Goal: Task Accomplishment & Management: Manage account settings

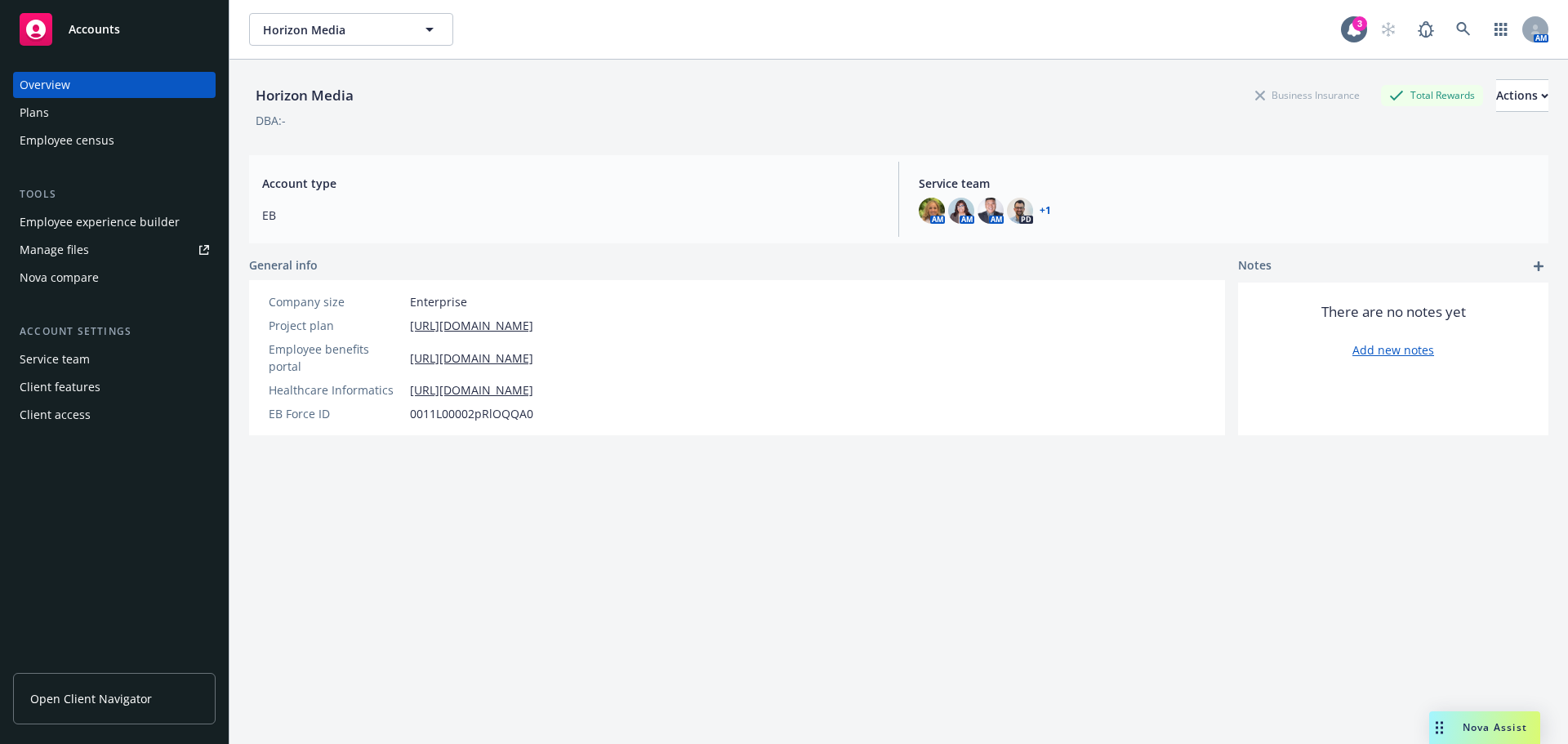
click at [336, 22] on span "Horizon Media" at bounding box center [333, 30] width 141 height 17
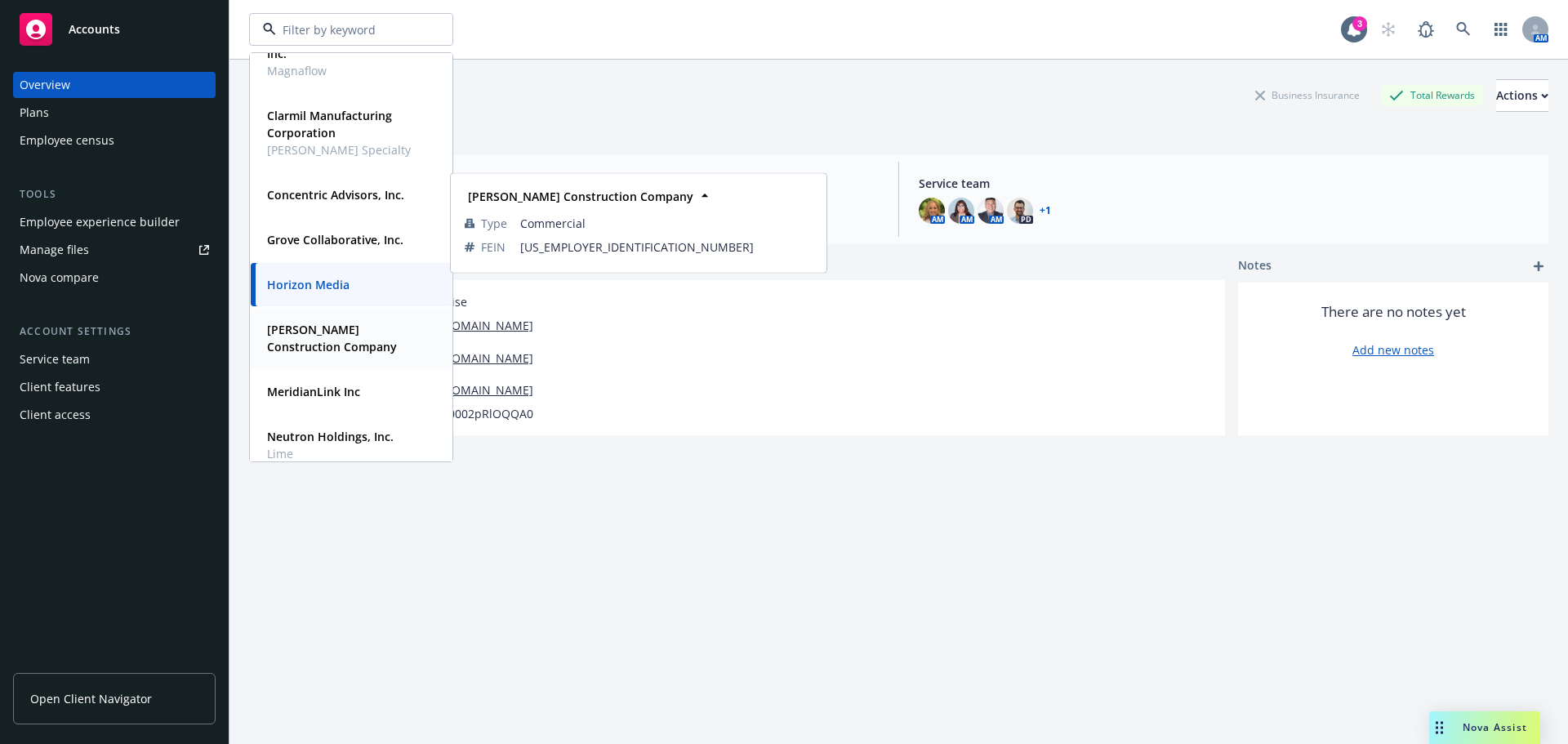
scroll to position [313, 0]
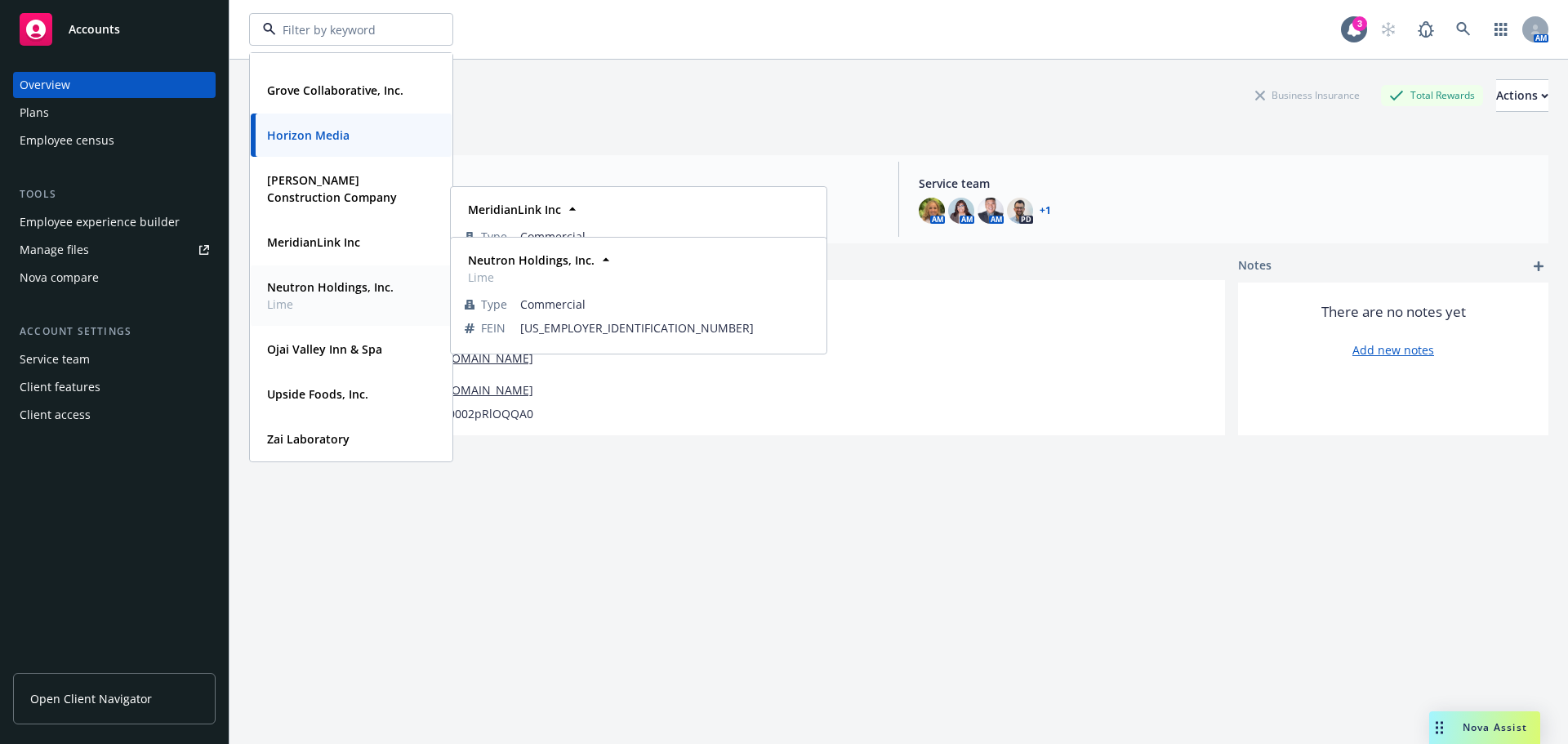
click at [307, 293] on strong "Neutron Holdings, Inc." at bounding box center [330, 287] width 126 height 16
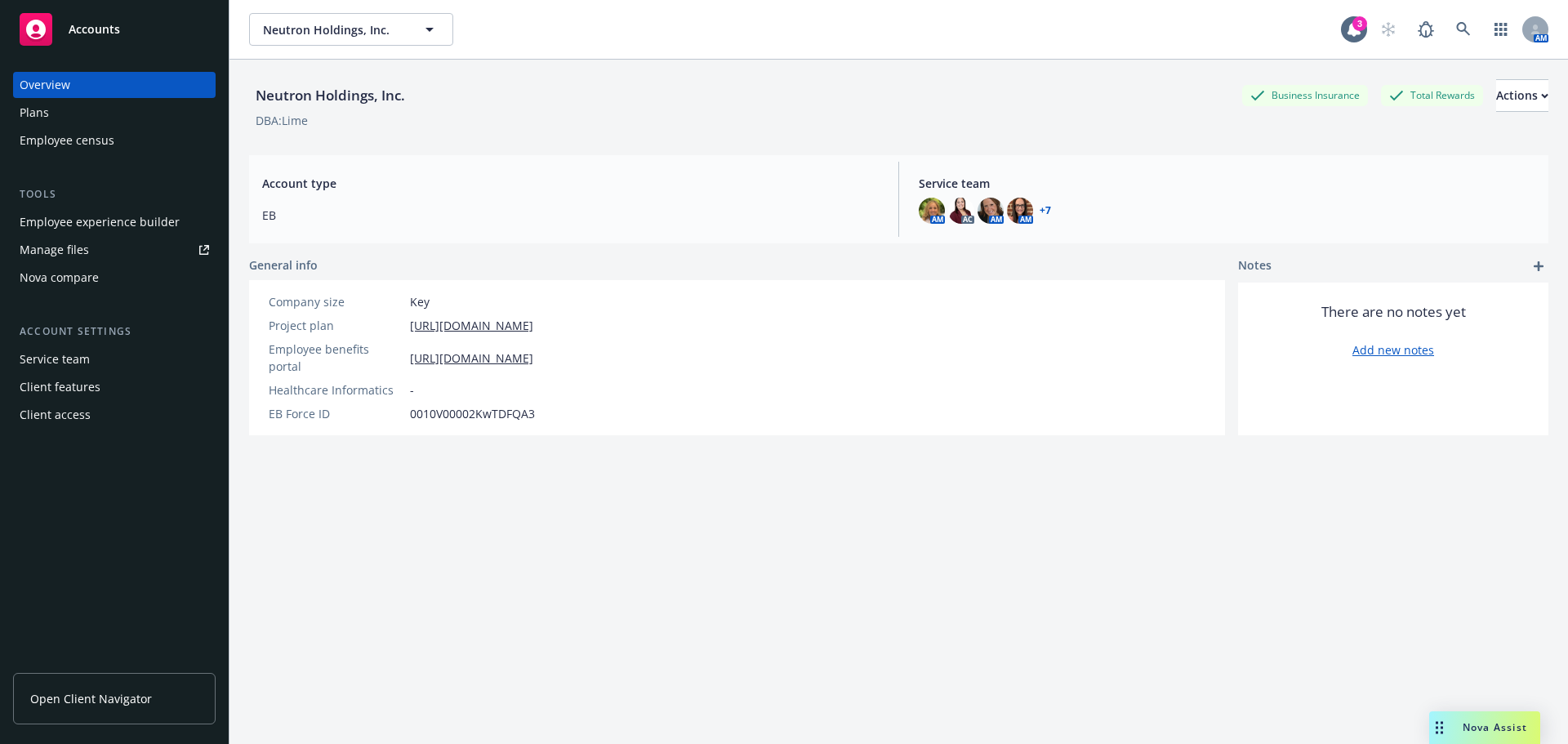
click at [107, 208] on div "Tools Employee experience builder Manage files Nova compare" at bounding box center [114, 238] width 203 height 105
click at [104, 219] on div "Employee experience builder" at bounding box center [99, 222] width 160 height 26
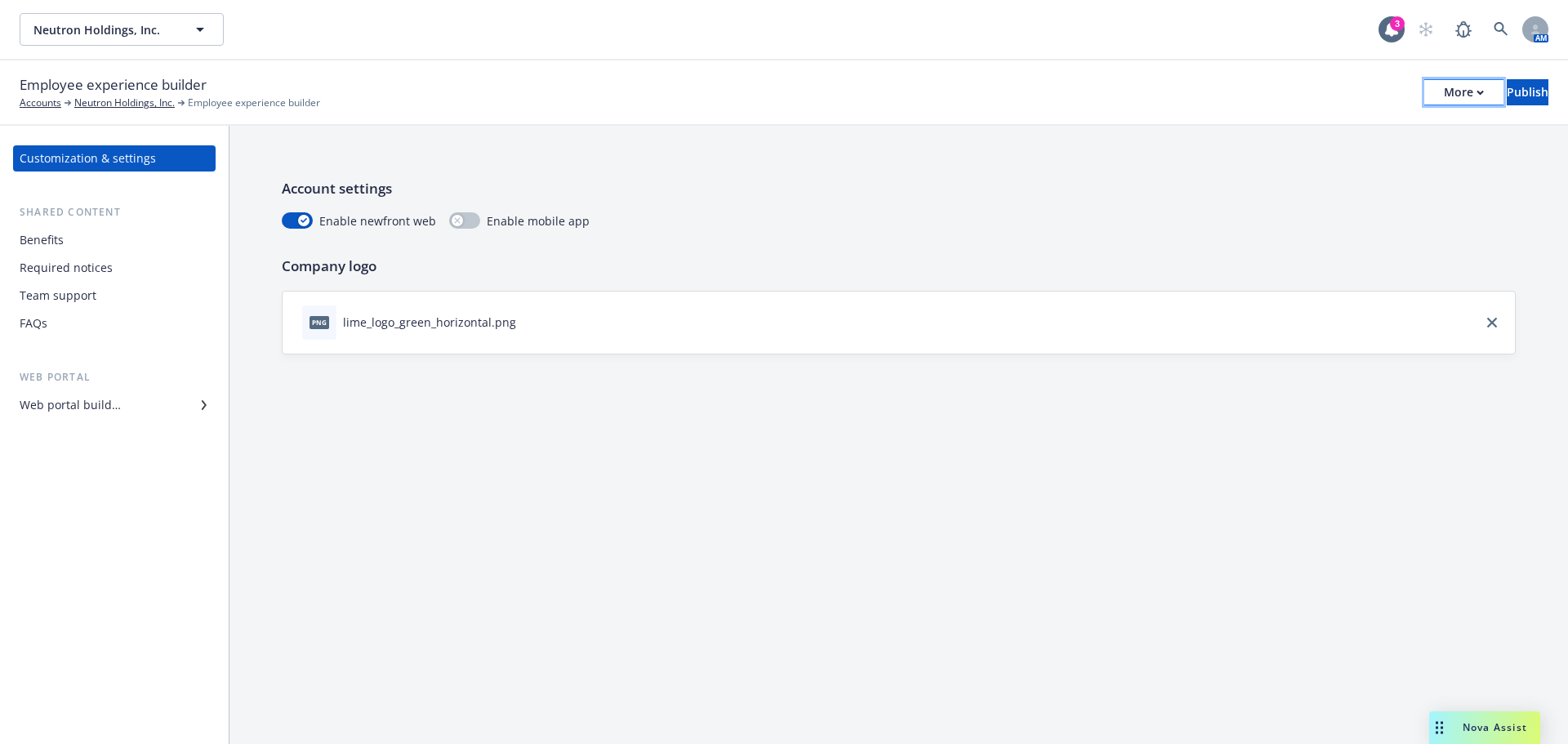
click at [1444, 93] on div "More" at bounding box center [1463, 93] width 40 height 24
click at [86, 422] on div "Customization & settings Shared content Benefits Required notices Team support …" at bounding box center [114, 434] width 229 height 618
click at [93, 411] on div "Web portal builder" at bounding box center [70, 405] width 101 height 26
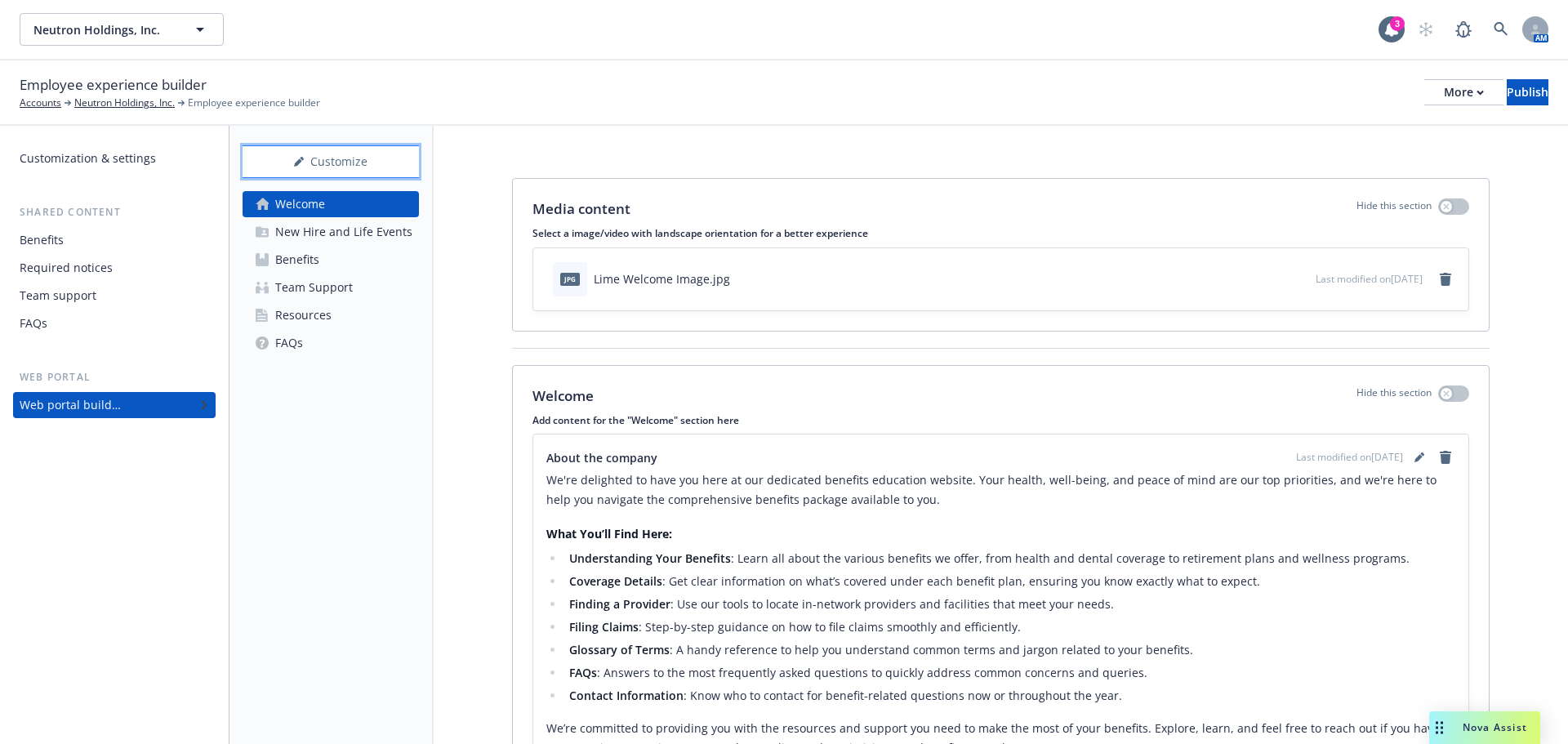
click at [308, 161] on div "Customize" at bounding box center [330, 161] width 177 height 31
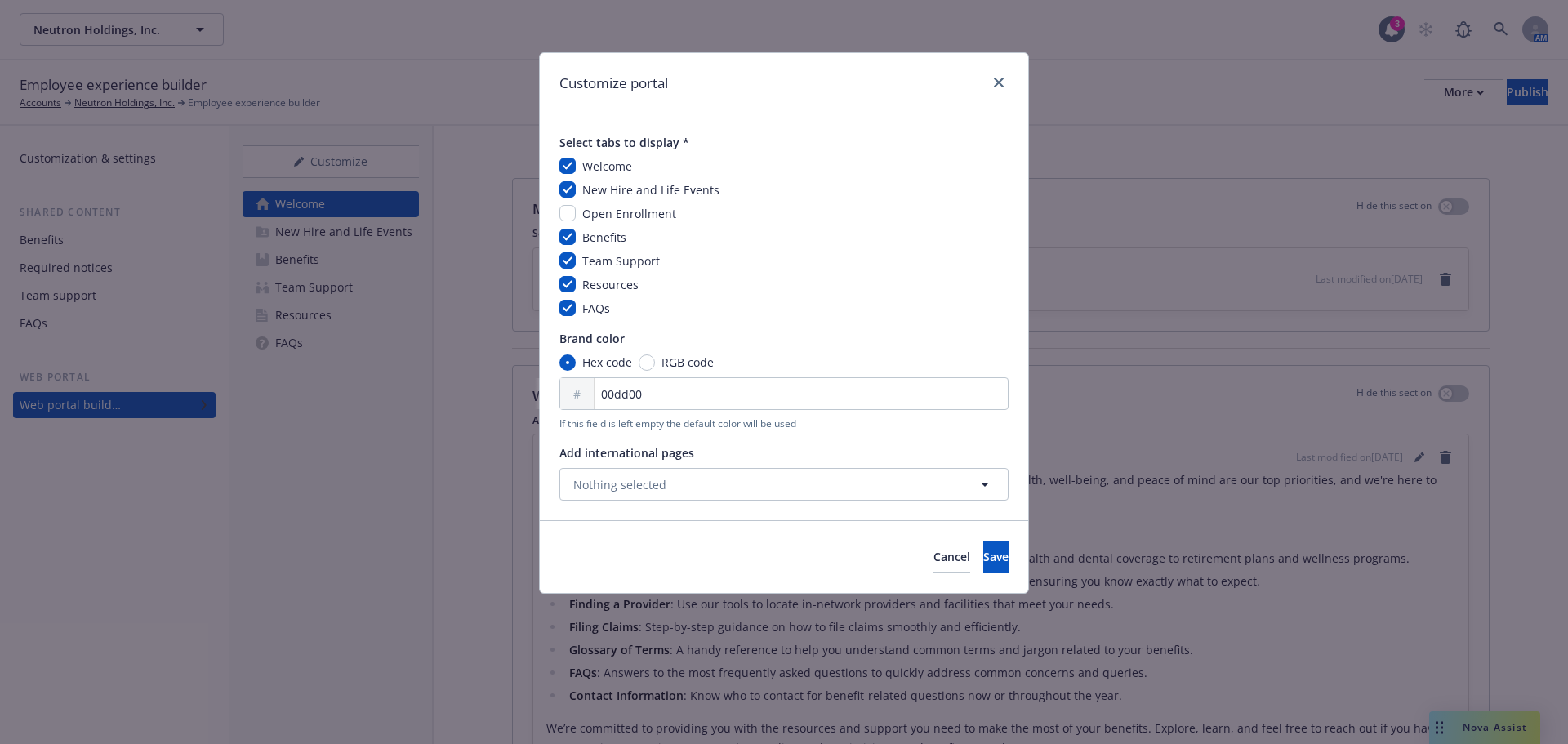
click at [611, 215] on span "Open Enrollment" at bounding box center [629, 213] width 94 height 16
click at [574, 208] on input "checkbox" at bounding box center [567, 212] width 16 height 16
checkbox input "true"
click at [994, 81] on icon "close" at bounding box center [999, 82] width 9 height 9
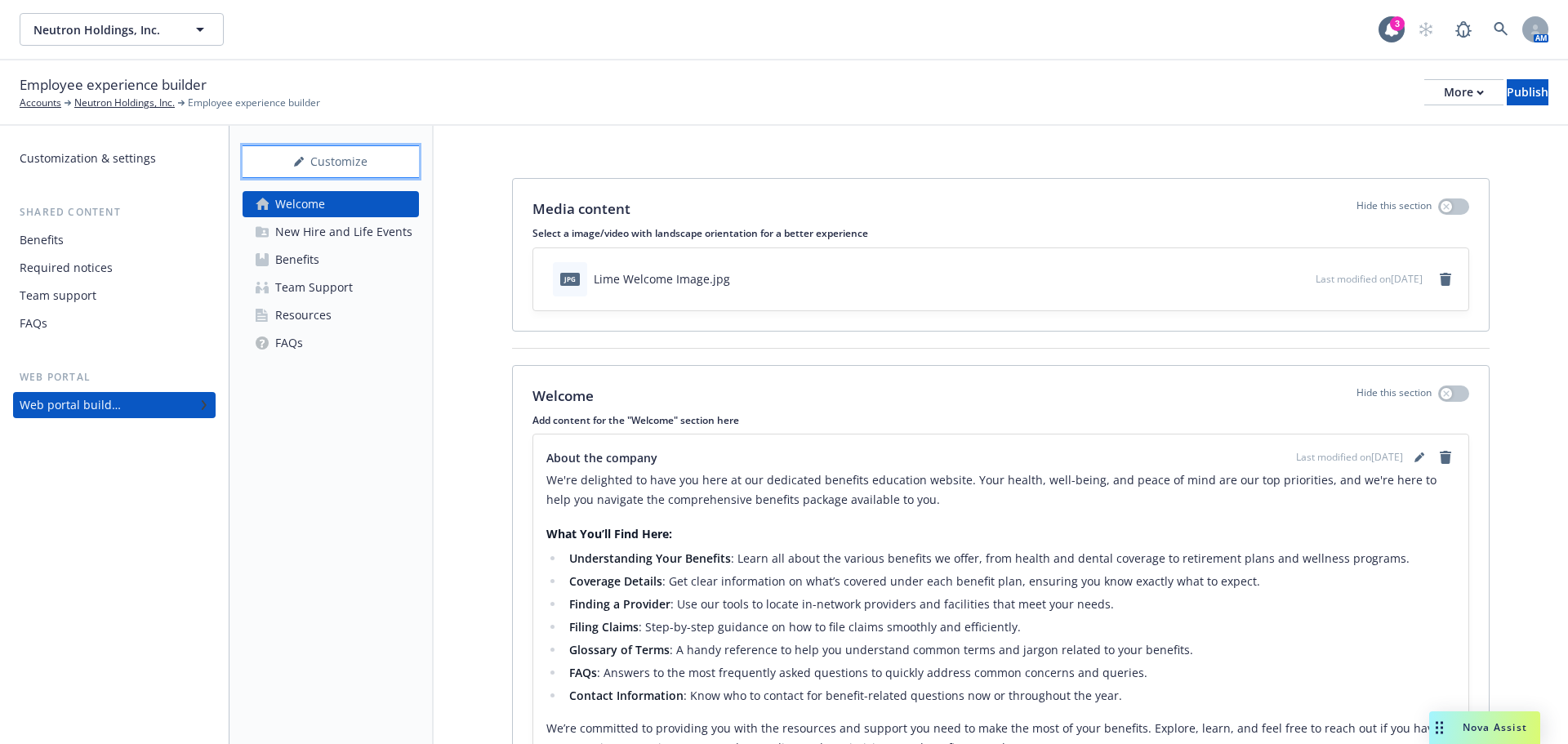
click at [380, 167] on div "Customize" at bounding box center [330, 161] width 177 height 31
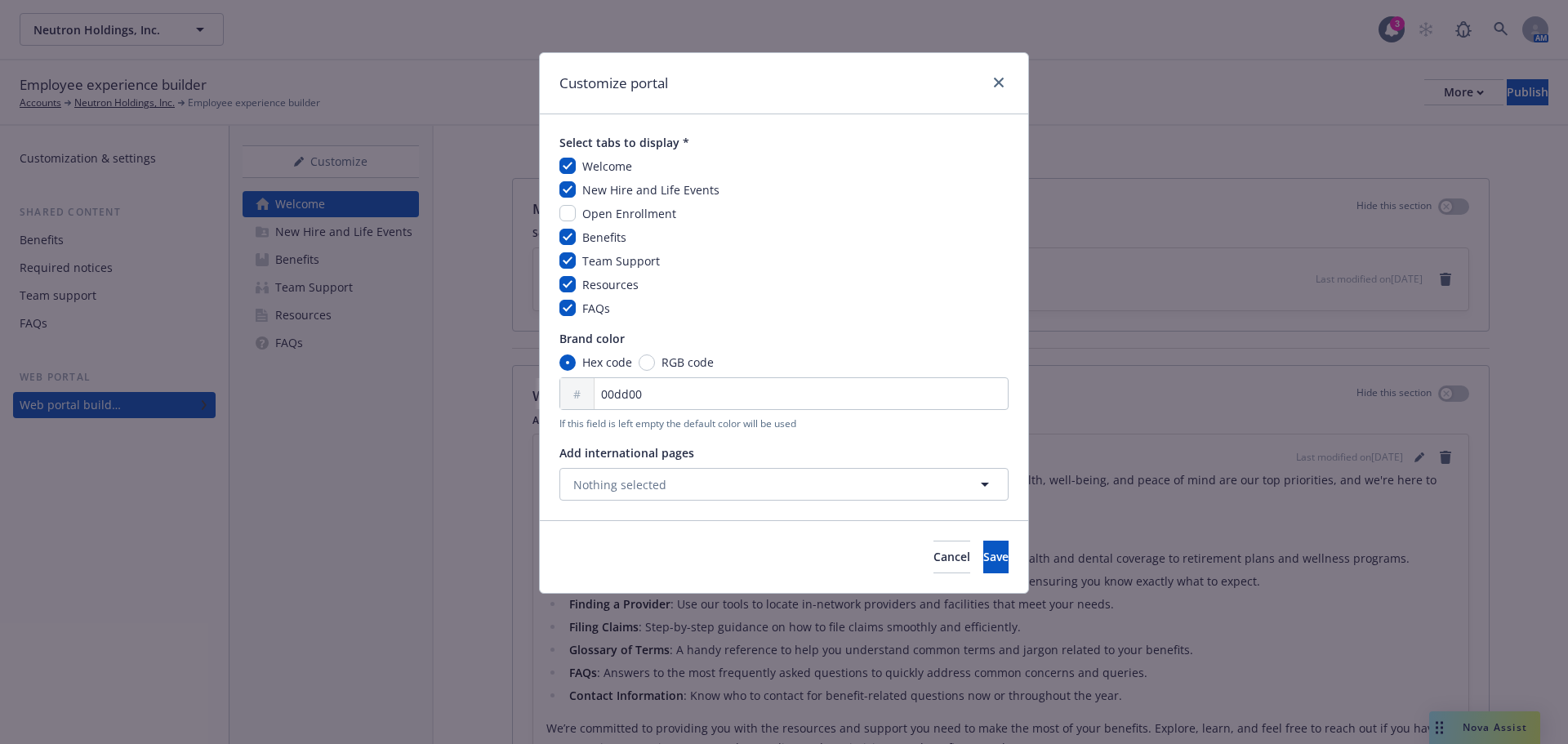
click at [612, 208] on span "Open Enrollment" at bounding box center [629, 213] width 94 height 16
click at [607, 207] on span "Open Enrollment" at bounding box center [629, 213] width 94 height 16
click at [573, 215] on input "checkbox" at bounding box center [567, 212] width 16 height 16
checkbox input "true"
click at [984, 551] on span "Save" at bounding box center [996, 556] width 25 height 16
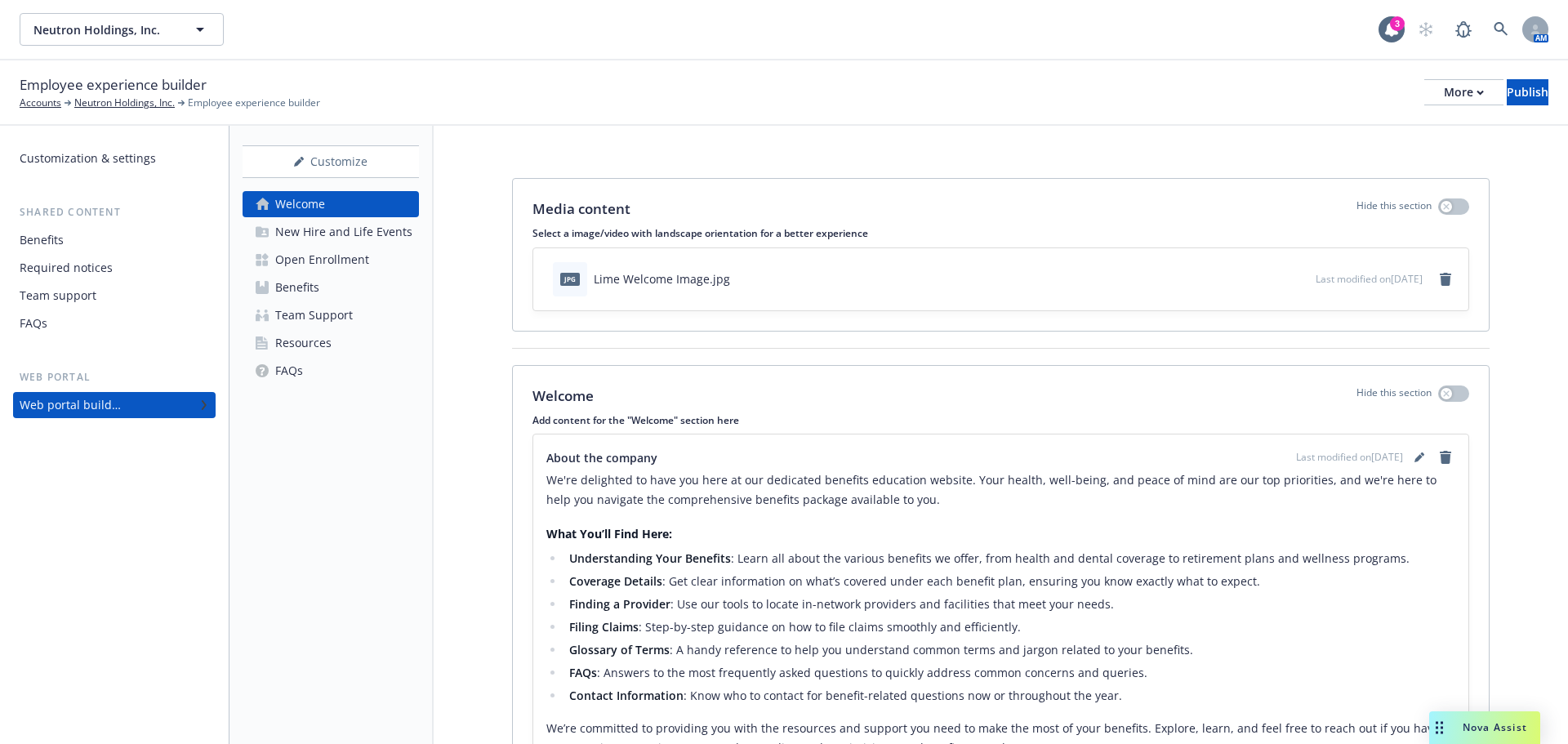
click at [335, 272] on div "Open Enrollment" at bounding box center [322, 260] width 94 height 26
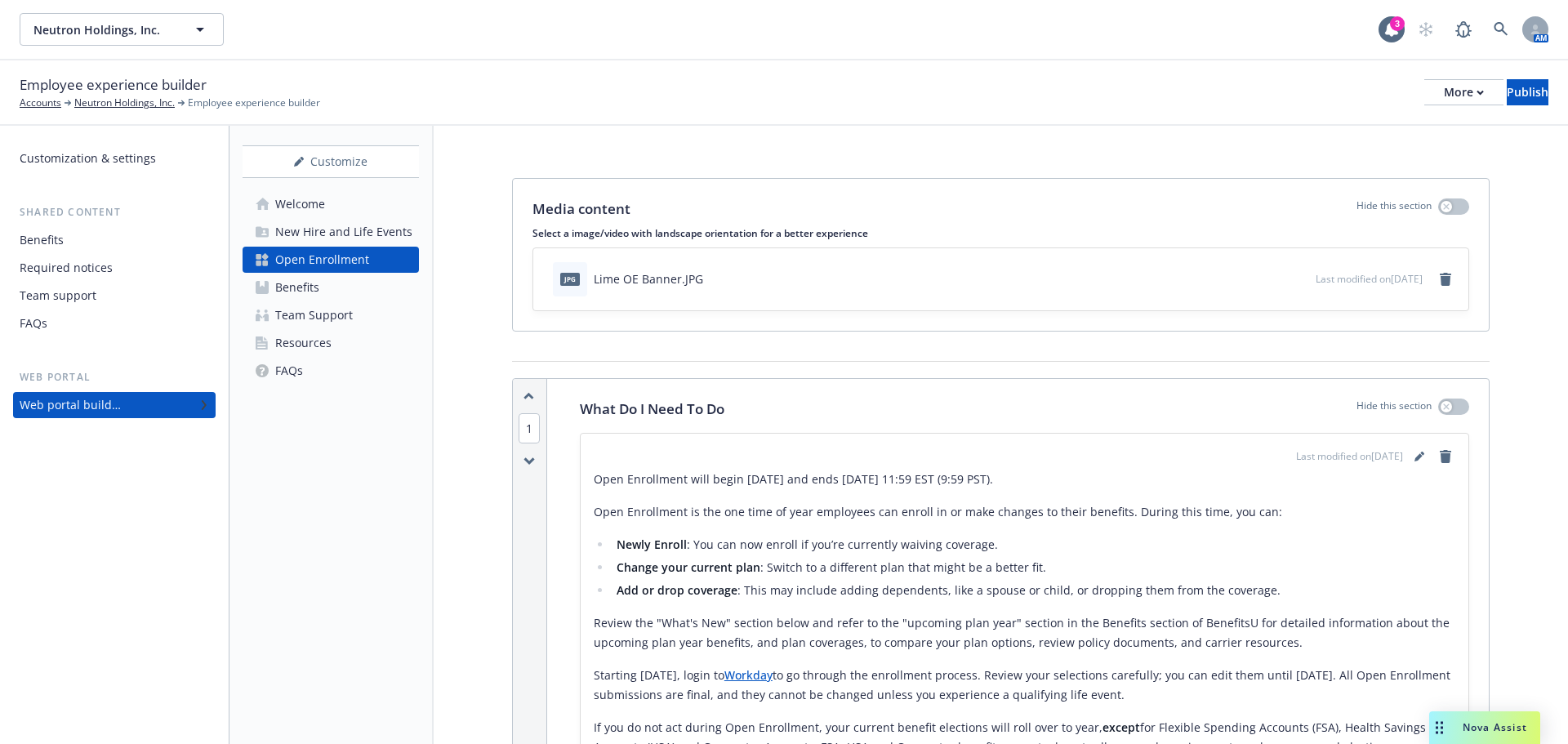
scroll to position [81, 0]
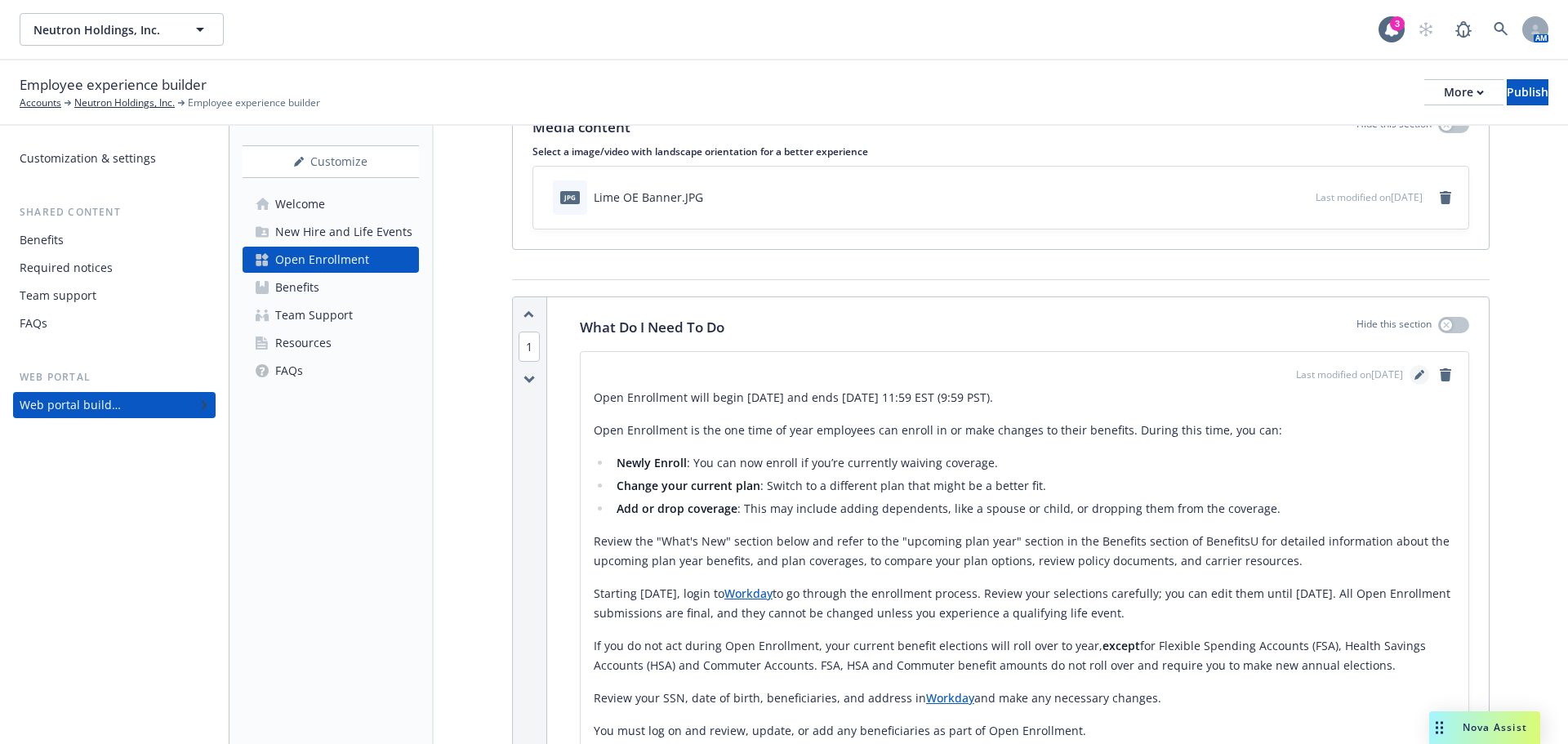
click at [1415, 378] on icon "editPencil" at bounding box center [1419, 375] width 9 height 9
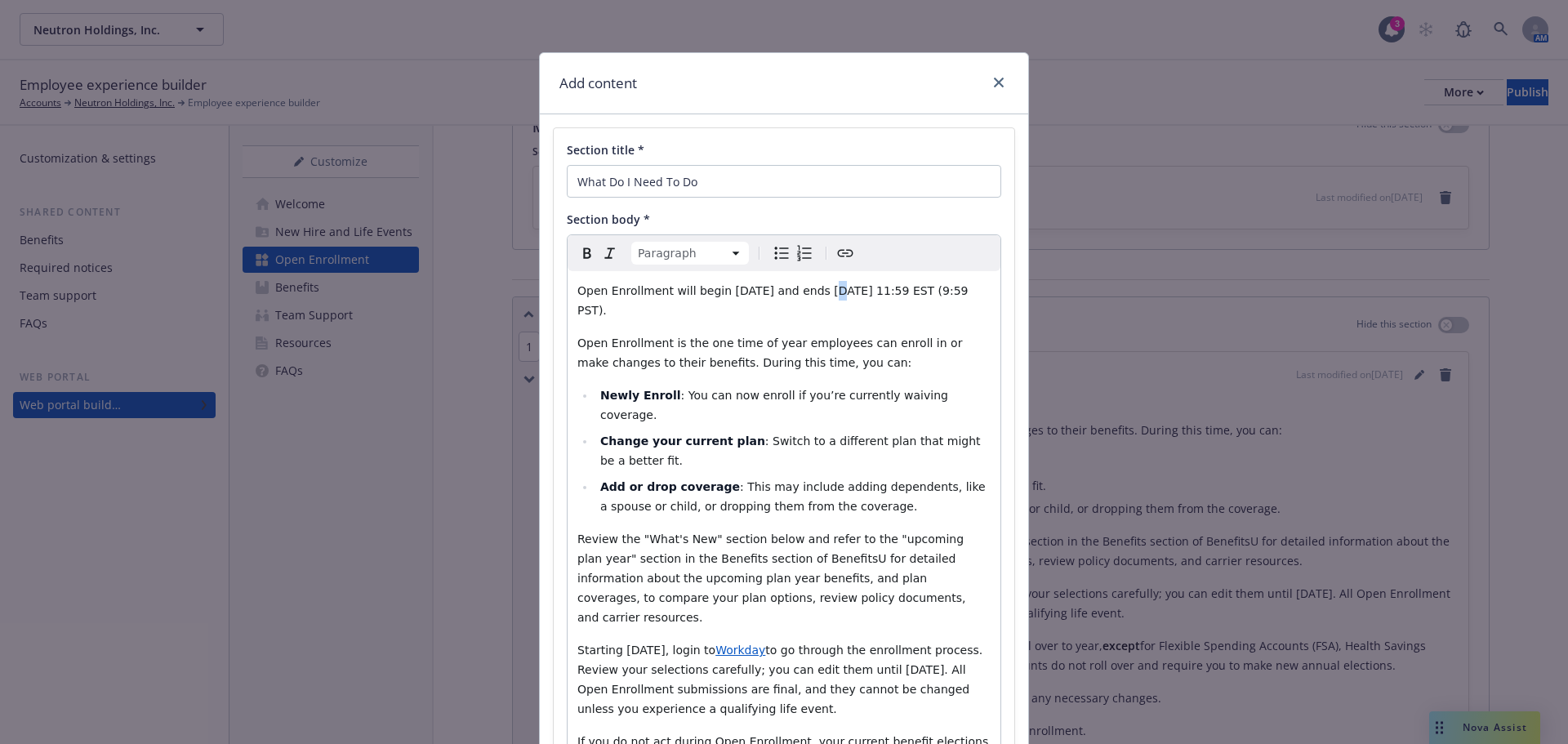
click at [810, 295] on span "Open Enrollment will begin [DATE] and ends [DATE] 11:59 EST (9:59 PST)." at bounding box center [774, 300] width 395 height 33
click at [578, 311] on span "Open Enrollment will begin [DATE] and ends [DATE] 11:59 EST (9:59 PST)." at bounding box center [774, 300] width 395 height 33
drag, startPoint x: 907, startPoint y: 293, endPoint x: 878, endPoint y: 293, distance: 29.0
click at [878, 293] on span "Open Enrollment will begin [DATE] and ends [DATE] 11:59 EST (9:59 PST)." at bounding box center [774, 300] width 395 height 33
drag, startPoint x: 785, startPoint y: 539, endPoint x: 726, endPoint y: 545, distance: 59.3
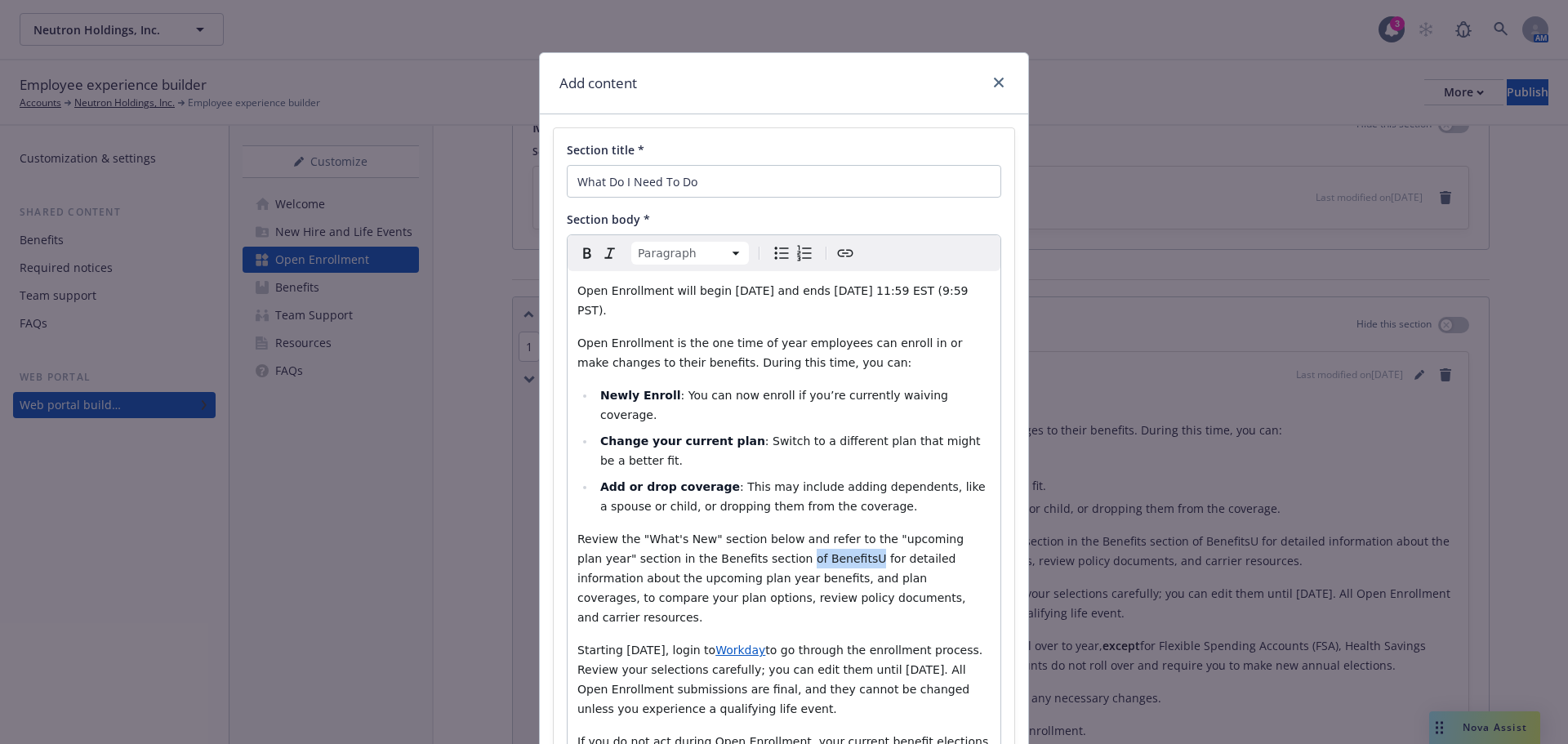
click at [726, 545] on span "Review the "What's New" section below and refer to the "upcoming plan year" sec…" at bounding box center [772, 578] width 392 height 92
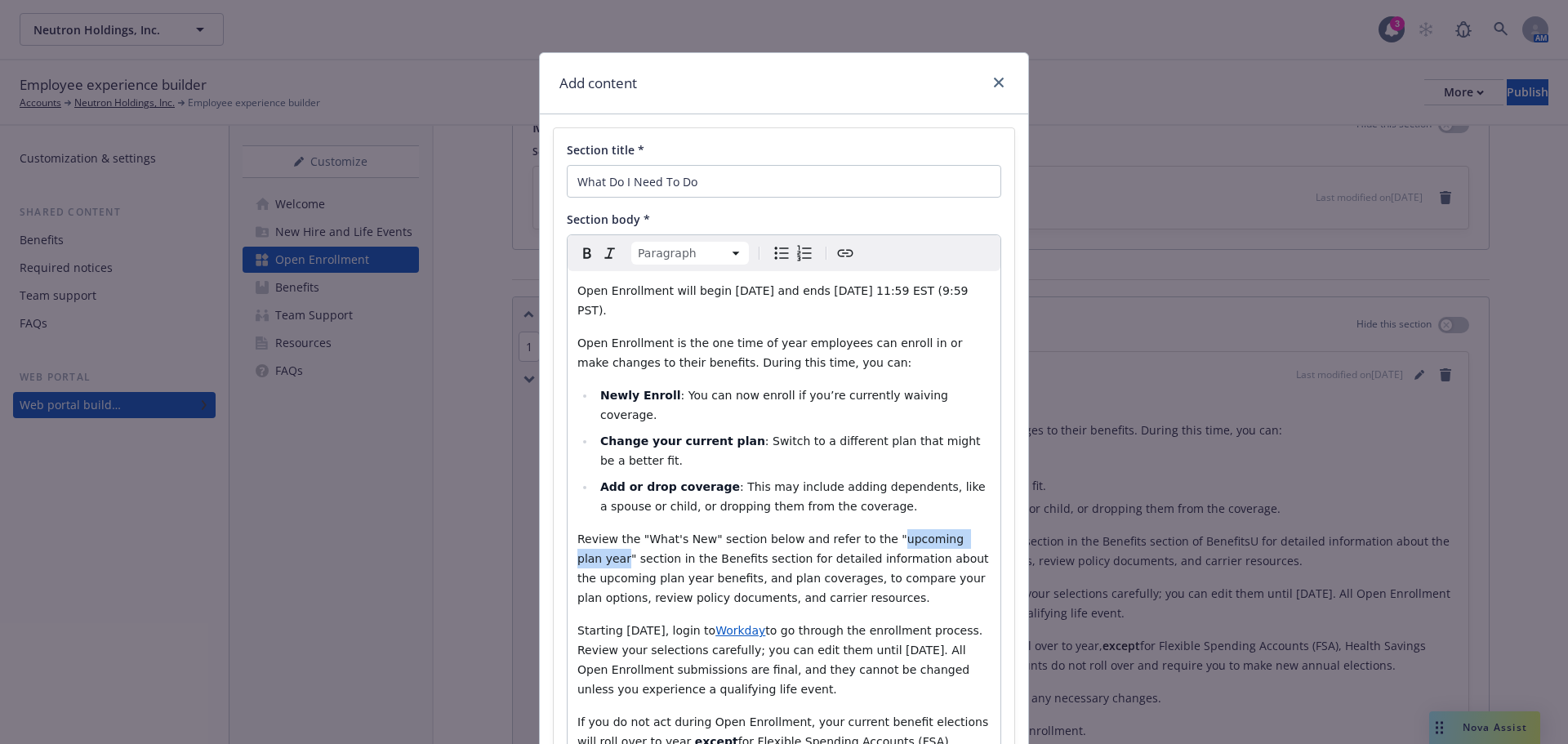
drag, startPoint x: 860, startPoint y: 521, endPoint x: 961, endPoint y: 519, distance: 101.0
click at [961, 532] on span "Review the "What's New" section below and refer to the "upcoming plan year" sec…" at bounding box center [784, 567] width 415 height 72
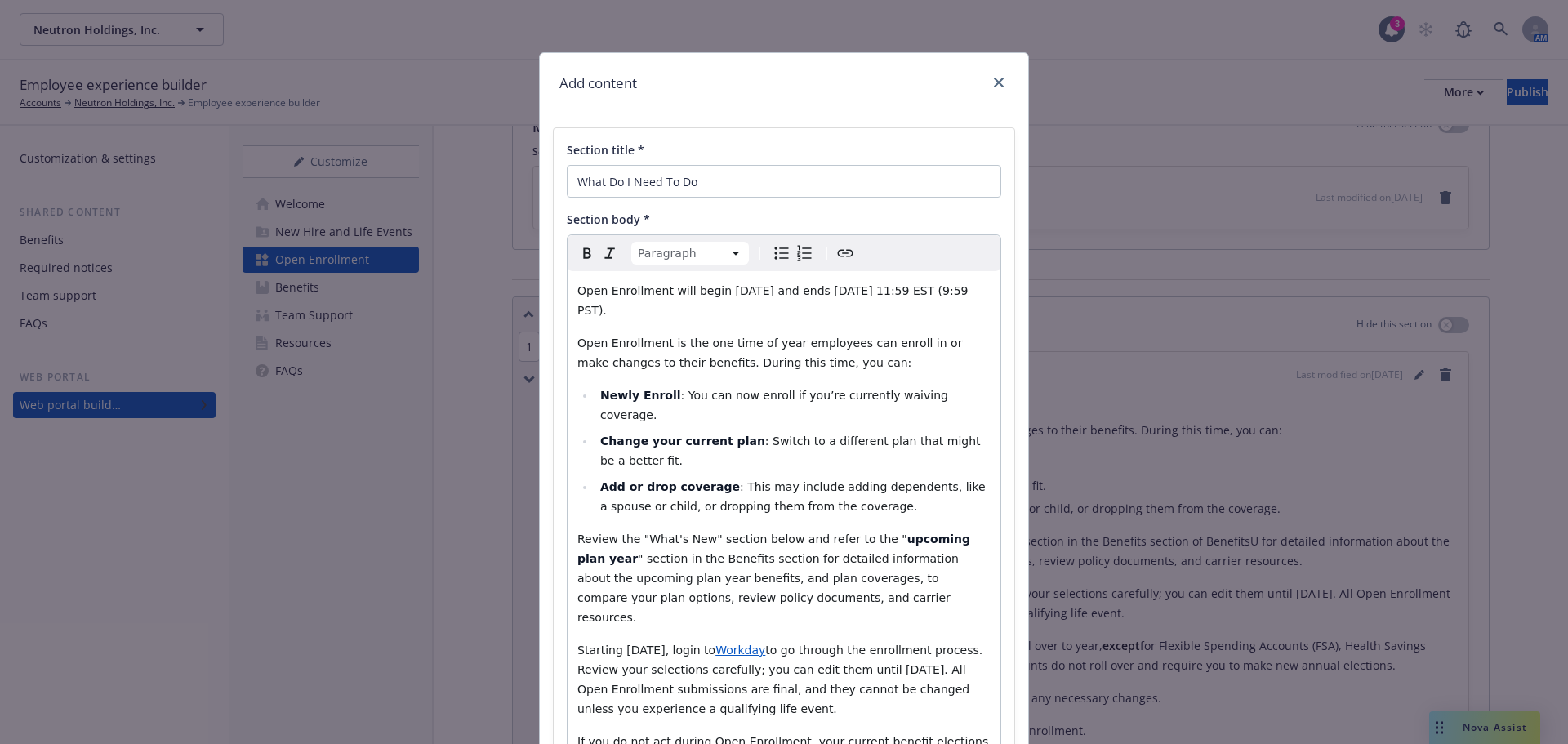
click at [927, 551] on span "" section in the Benefits section for detailed information about the upcoming p…" at bounding box center [769, 587] width 384 height 72
drag, startPoint x: 693, startPoint y: 521, endPoint x: 635, endPoint y: 519, distance: 58.0
click at [635, 532] on span "Review the "What's New" section below and refer to the "" at bounding box center [741, 538] width 330 height 13
click at [666, 555] on span "" section in the Benefits section for detailed information about the upcoming p…" at bounding box center [769, 587] width 384 height 72
click at [714, 643] on span "Starting [DATE], login to" at bounding box center [646, 650] width 138 height 13
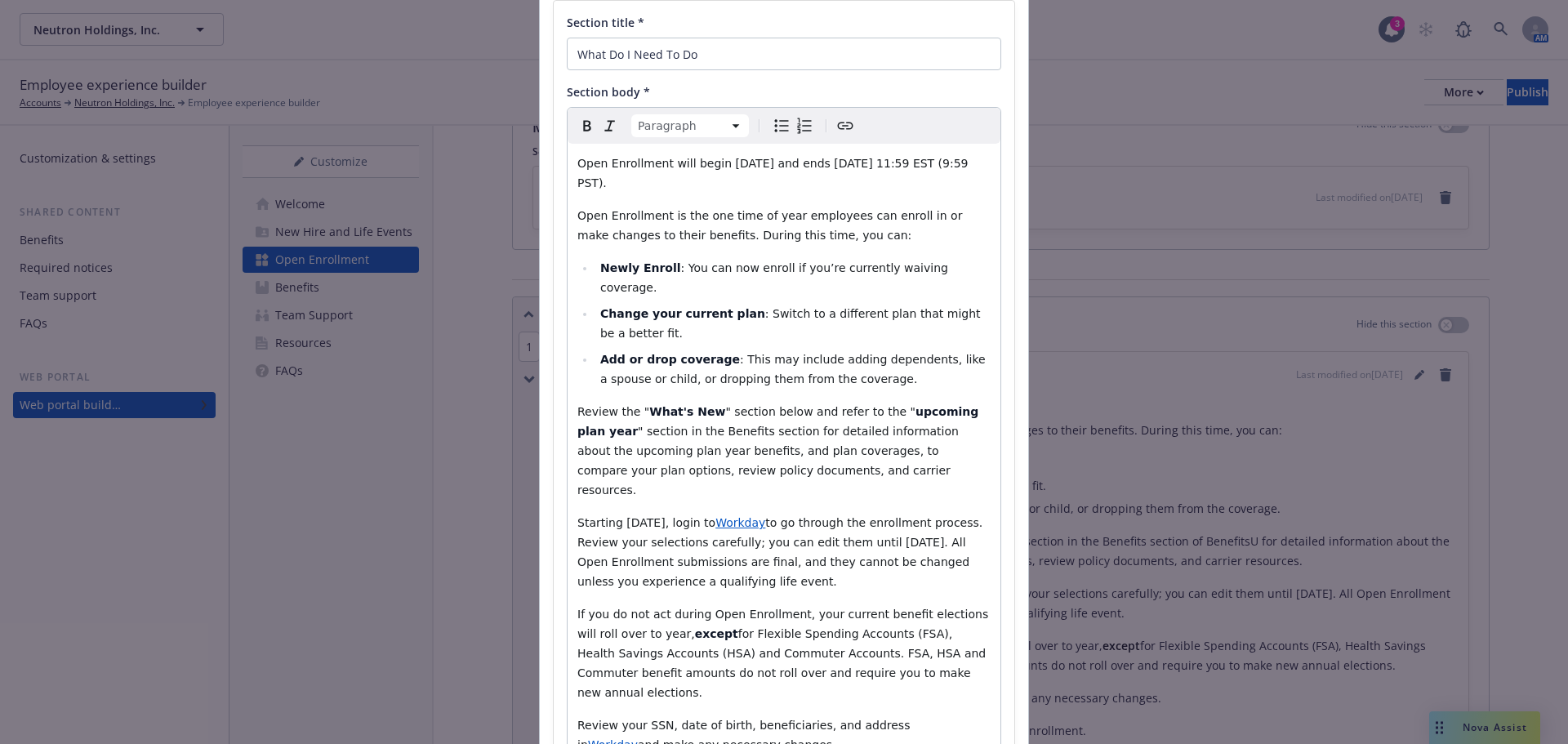
scroll to position [164, 0]
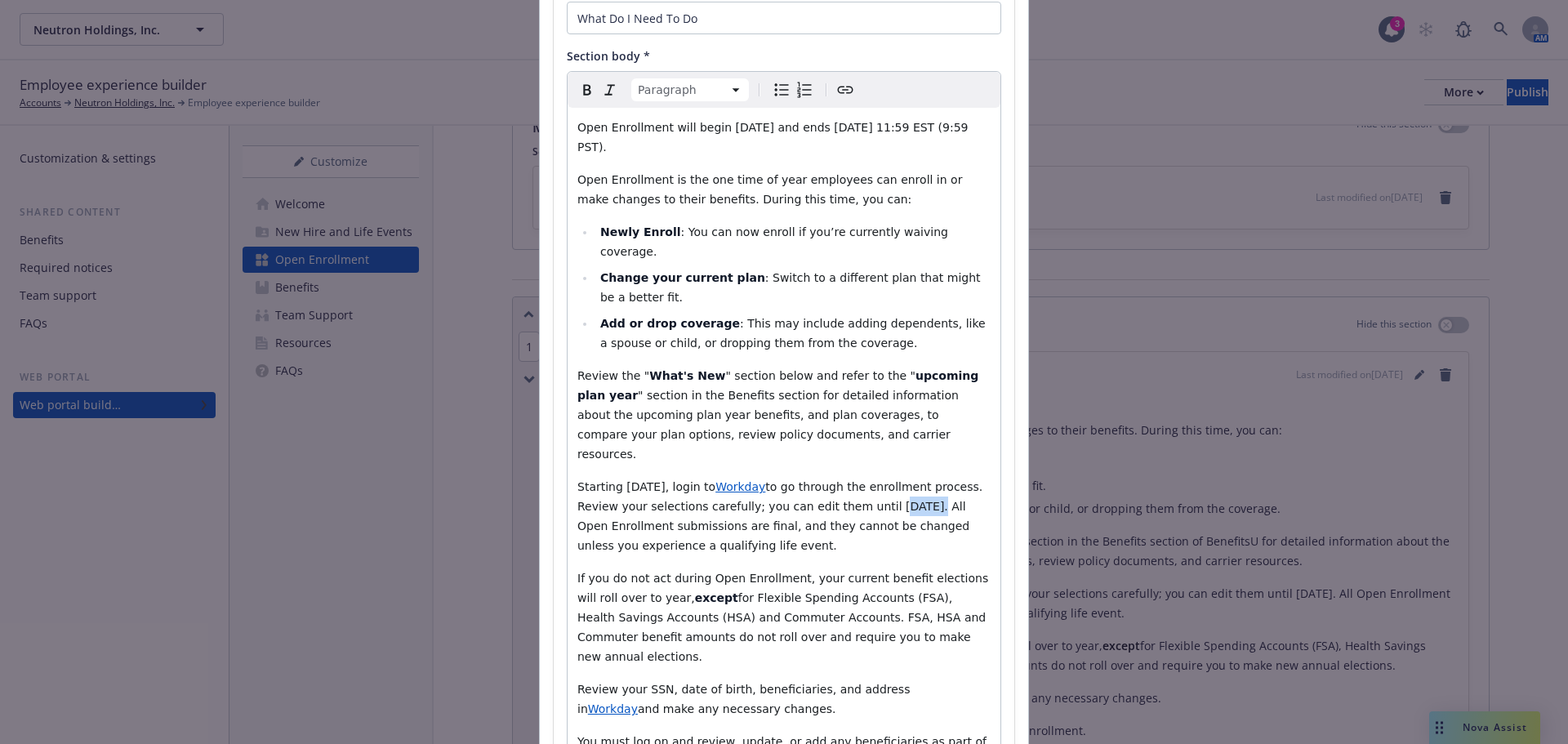
drag, startPoint x: 928, startPoint y: 471, endPoint x: 899, endPoint y: 468, distance: 29.2
click at [899, 480] on span "to go through the enrollment process. Review your selections carefully; you can…" at bounding box center [782, 516] width 410 height 72
click at [630, 485] on span "to go through the enrollment process. Review your selections carefully; you can…" at bounding box center [782, 516] width 410 height 72
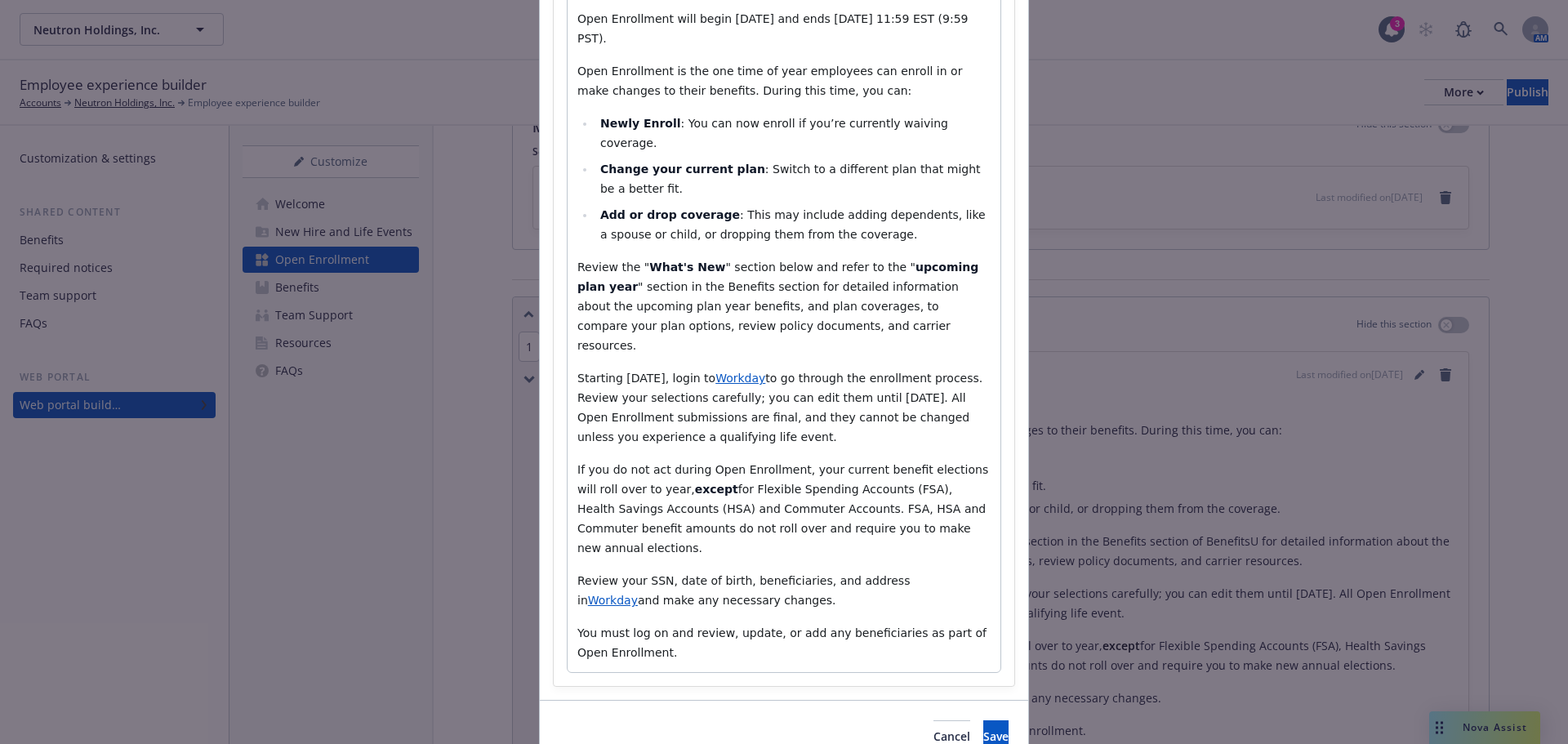
scroll to position [294, 0]
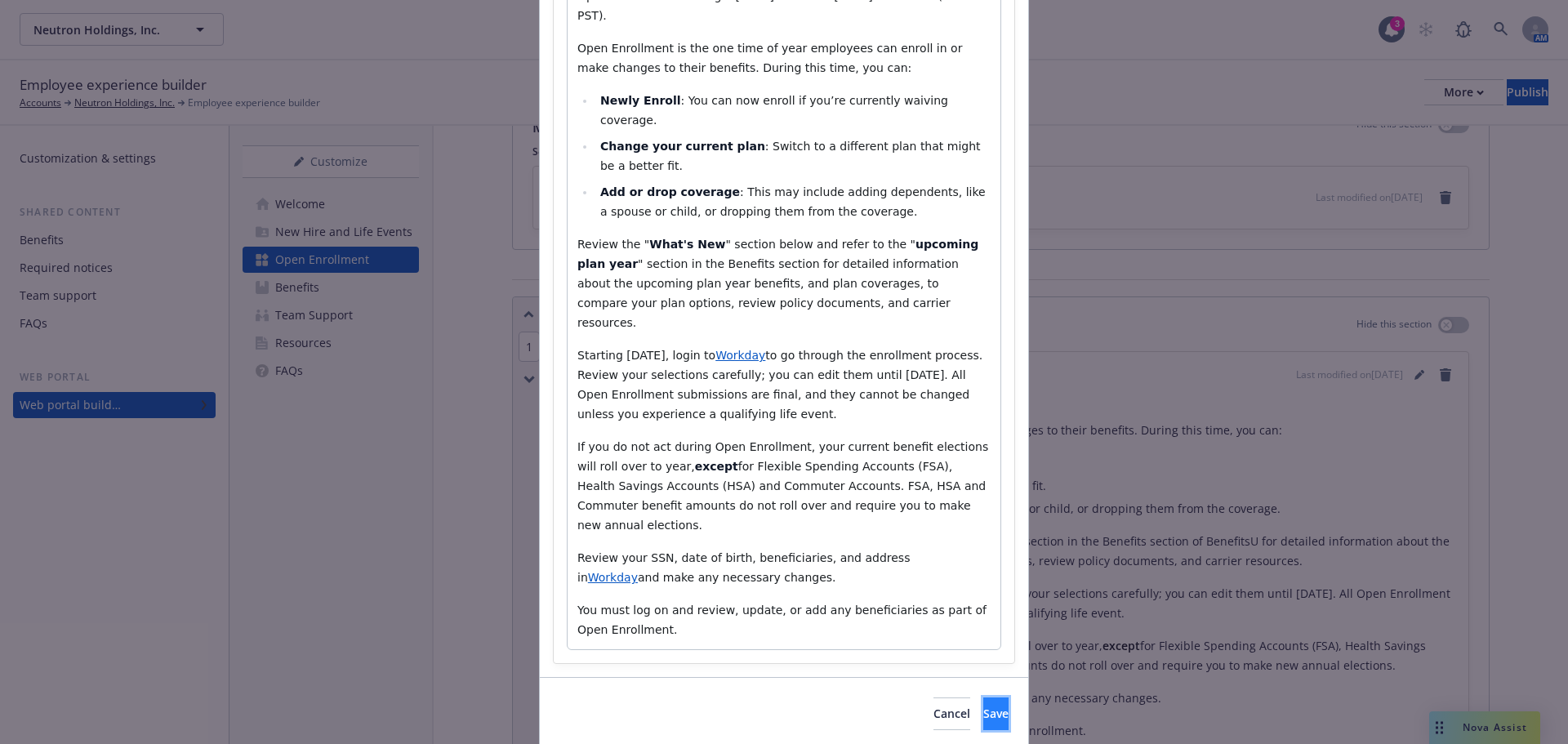
click at [984, 706] on span "Save" at bounding box center [996, 713] width 25 height 16
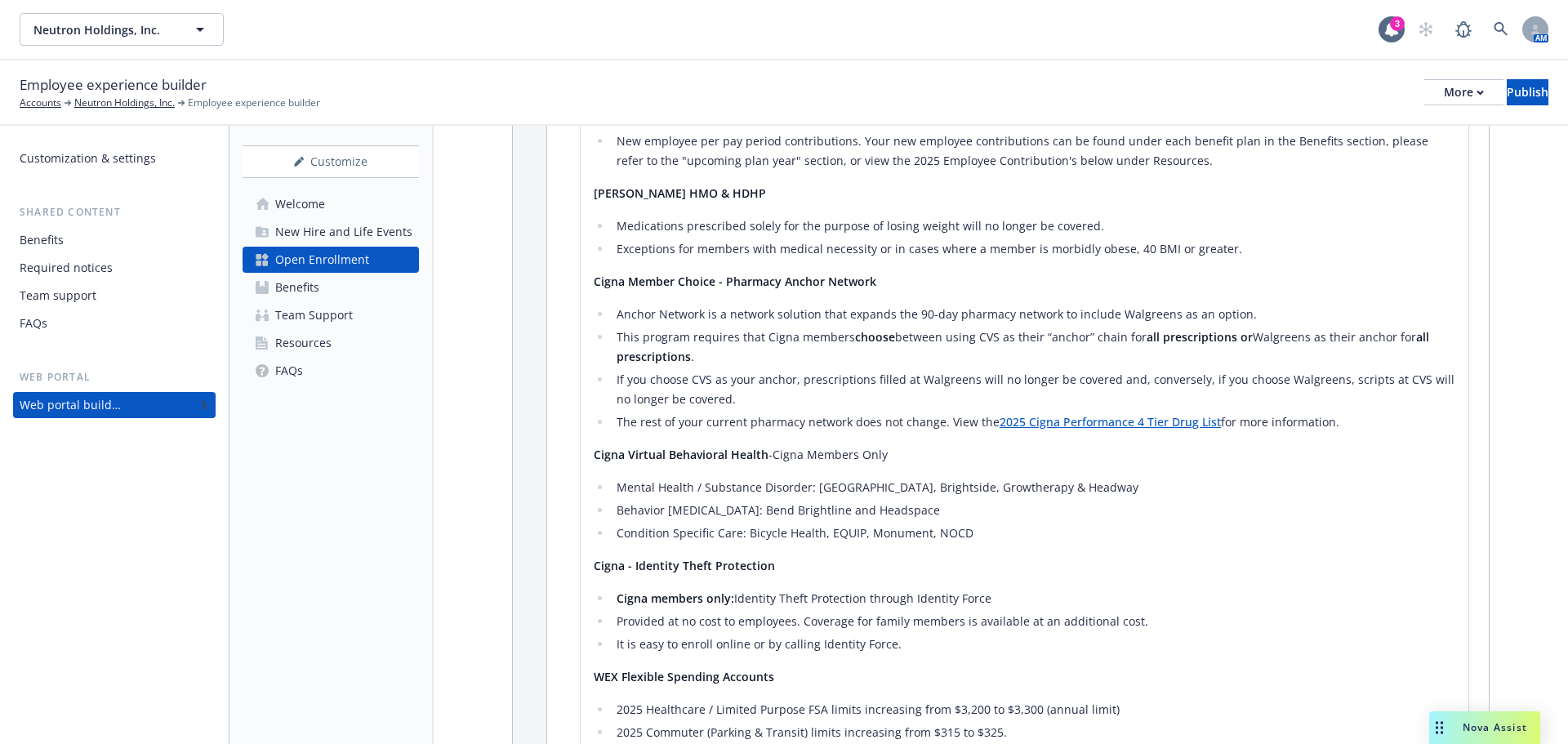
scroll to position [735, 0]
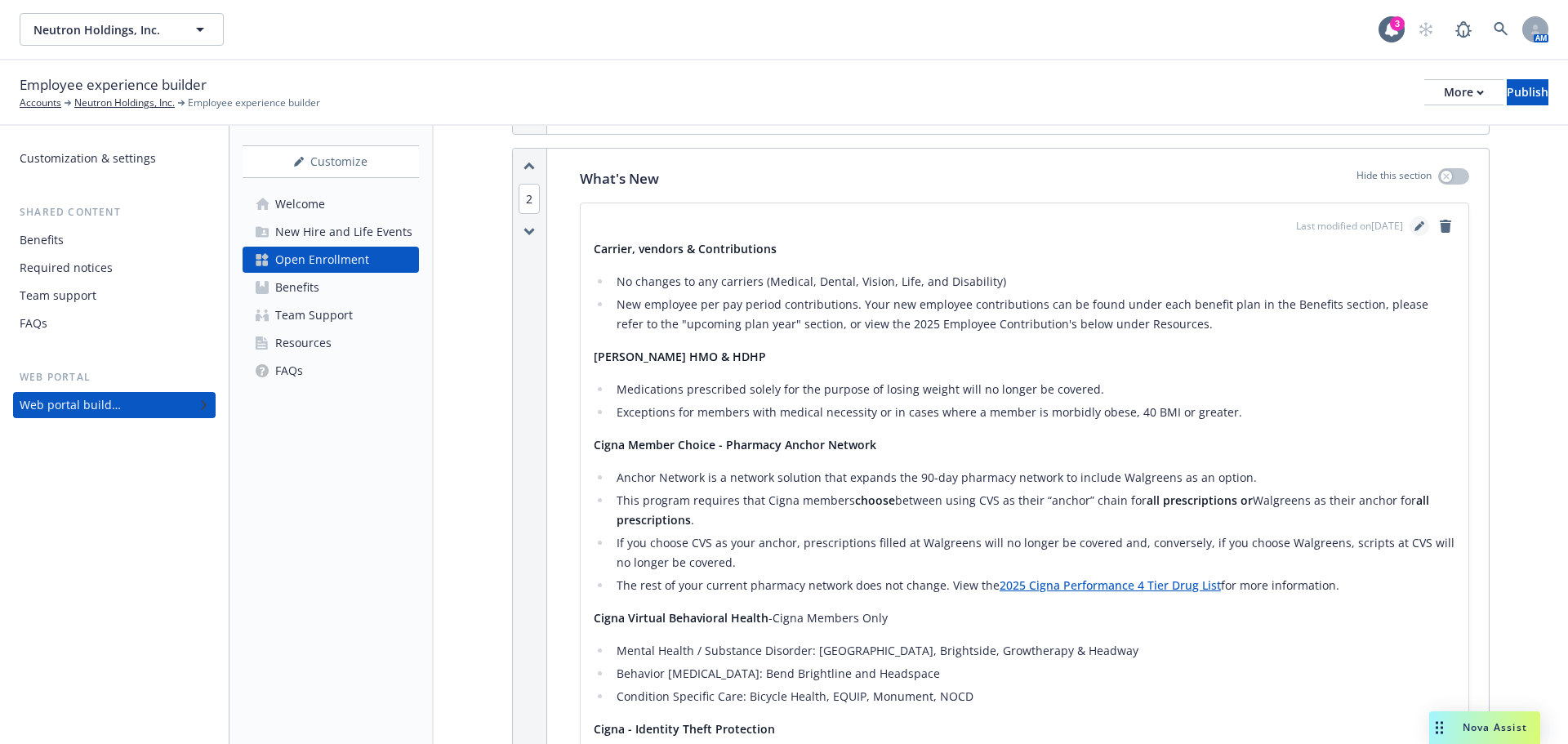
click at [1415, 231] on icon "editPencil" at bounding box center [1419, 226] width 9 height 9
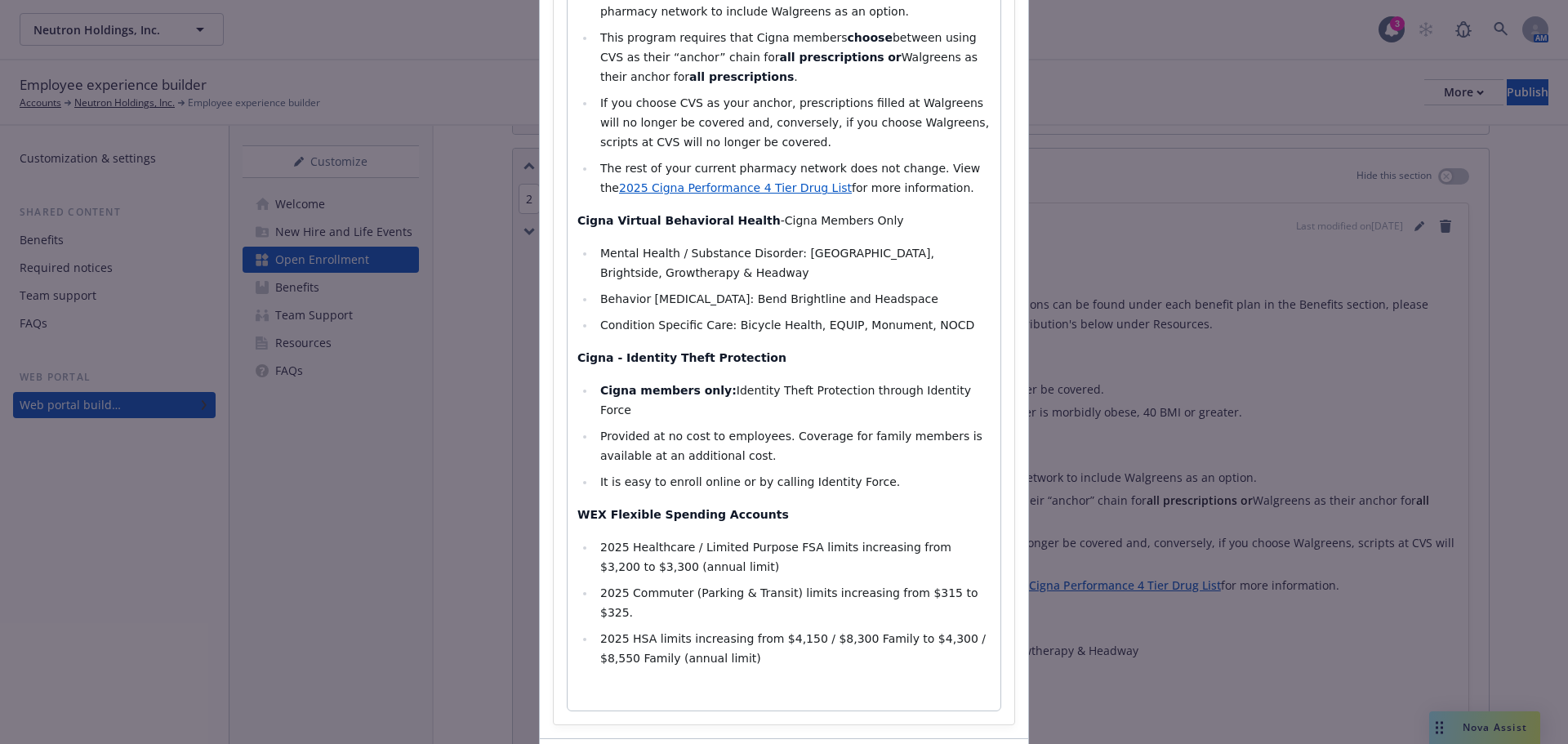
scroll to position [693, 0]
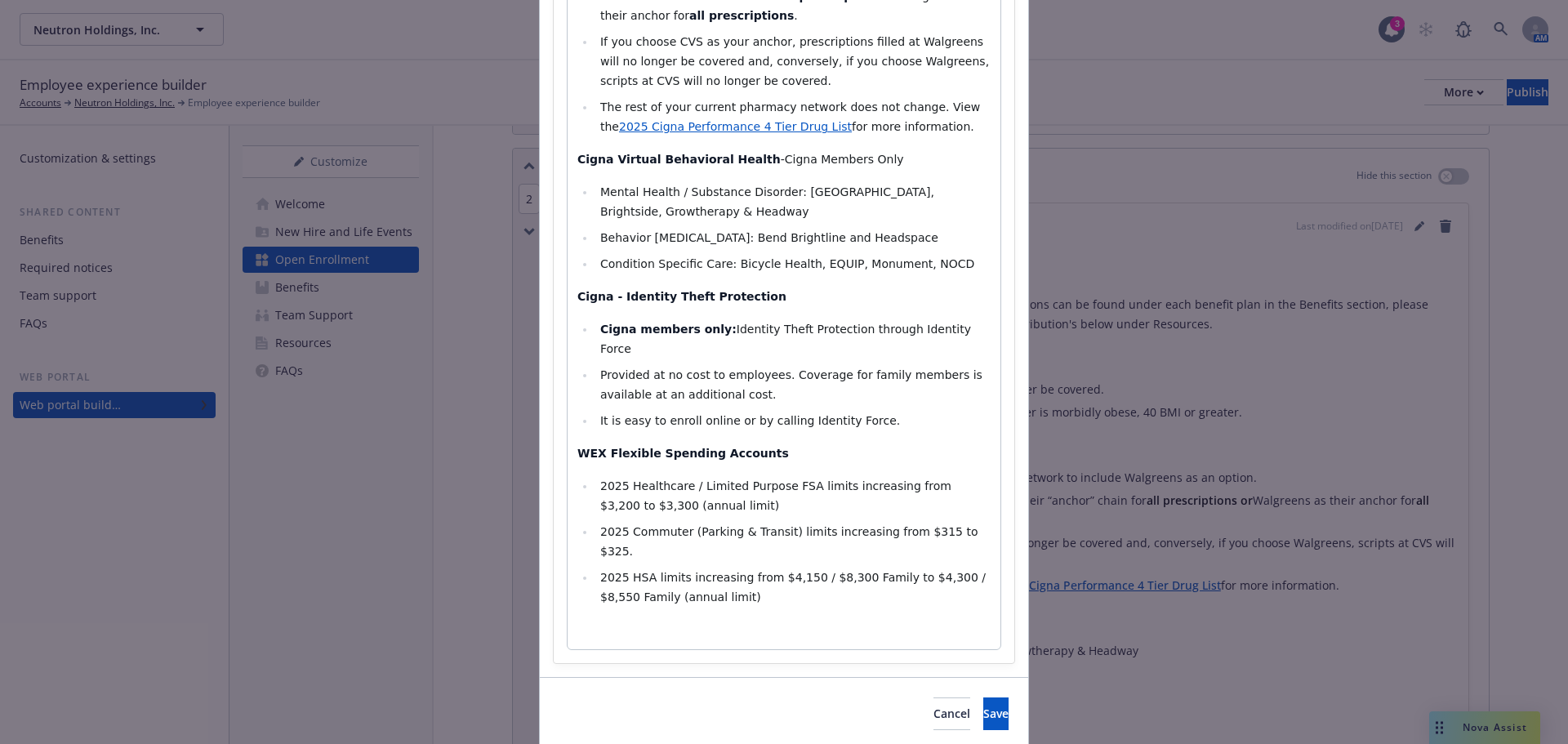
select select
click at [614, 479] on span "2025 Healthcare / Limited Purpose FSA limits increasing from $3,200 to $3,300 (…" at bounding box center [777, 495] width 354 height 33
click at [615, 525] on span "2025 Commuter (Parking & Transit) limits increasing from $315 to $325." at bounding box center [791, 541] width 381 height 33
click at [614, 570] on span "2025 HSA limits increasing from $4,150 / $8,300 Family to $4,300 / $8,550 Famil…" at bounding box center [795, 586] width 390 height 33
click at [920, 479] on span "2026 Healthcare / Limited Purpose FSA limits increasing from $3,200 to $3,300 (…" at bounding box center [777, 495] width 354 height 33
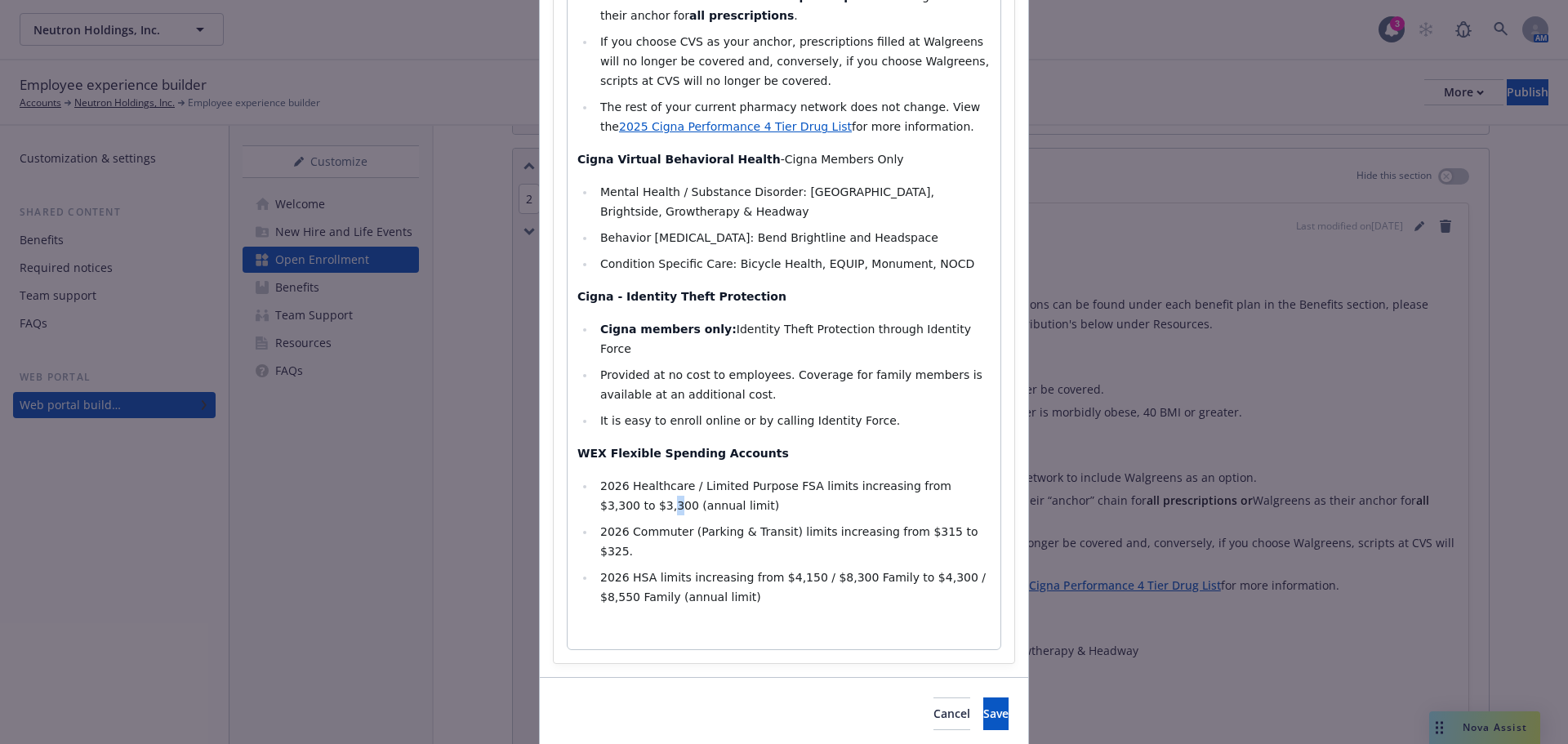
click at [616, 479] on span "2026 Healthcare / Limited Purpose FSA limits increasing from $3,300 to $3,300 (…" at bounding box center [777, 495] width 354 height 33
click at [900, 525] on span "2026 Commuter (Parking & Transit) limits increasing from $315 to $325." at bounding box center [791, 541] width 381 height 33
click at [946, 525] on span "2026 Commuter (Parking & Transit) limits increasing from $325 to $325." at bounding box center [791, 541] width 381 height 33
drag, startPoint x: 942, startPoint y: 494, endPoint x: 951, endPoint y: 494, distance: 9.0
click at [951, 525] on span "2026 Commuter (Parking & Transit) limits increasing from $325 to $325." at bounding box center [791, 541] width 381 height 33
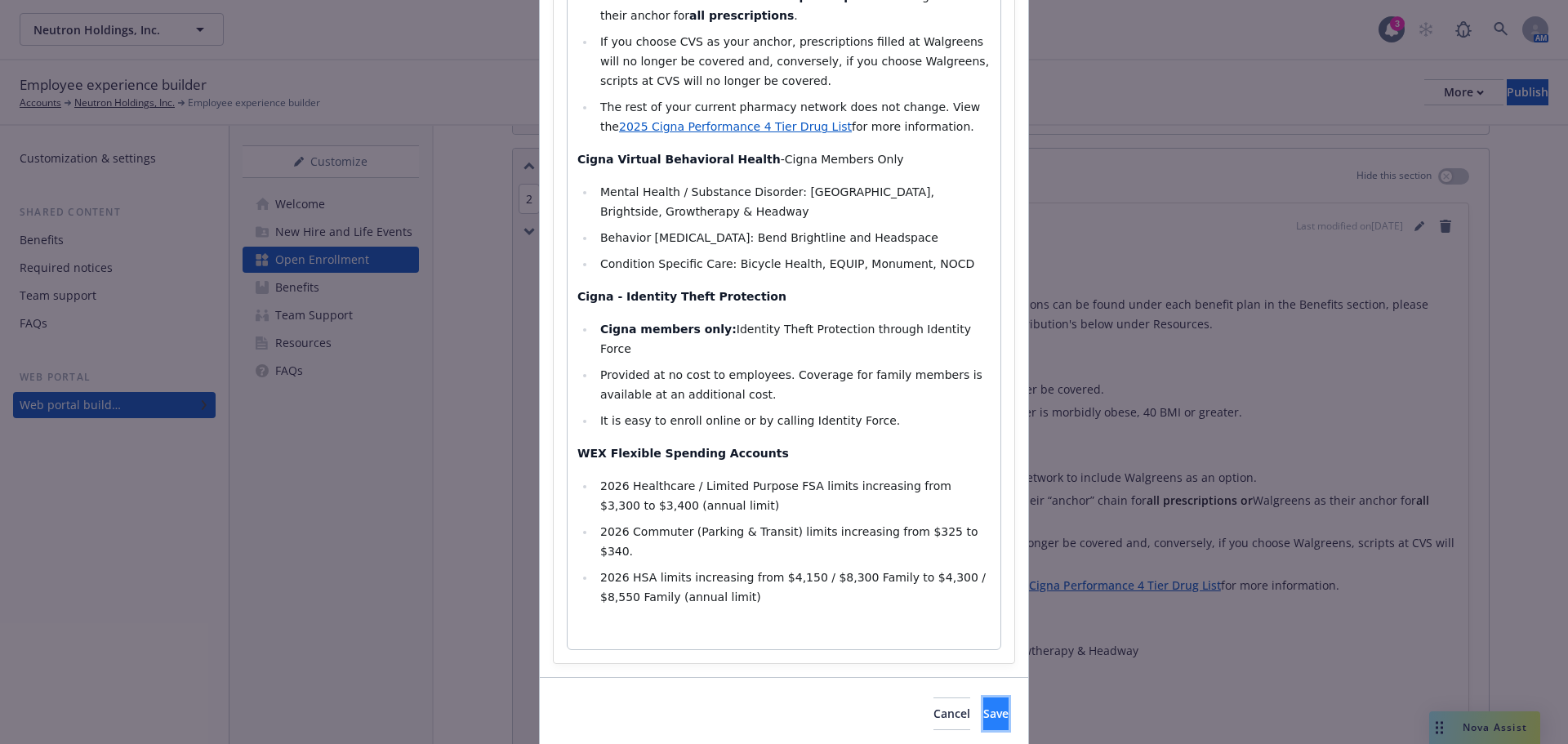
click at [984, 706] on span "Save" at bounding box center [996, 713] width 25 height 16
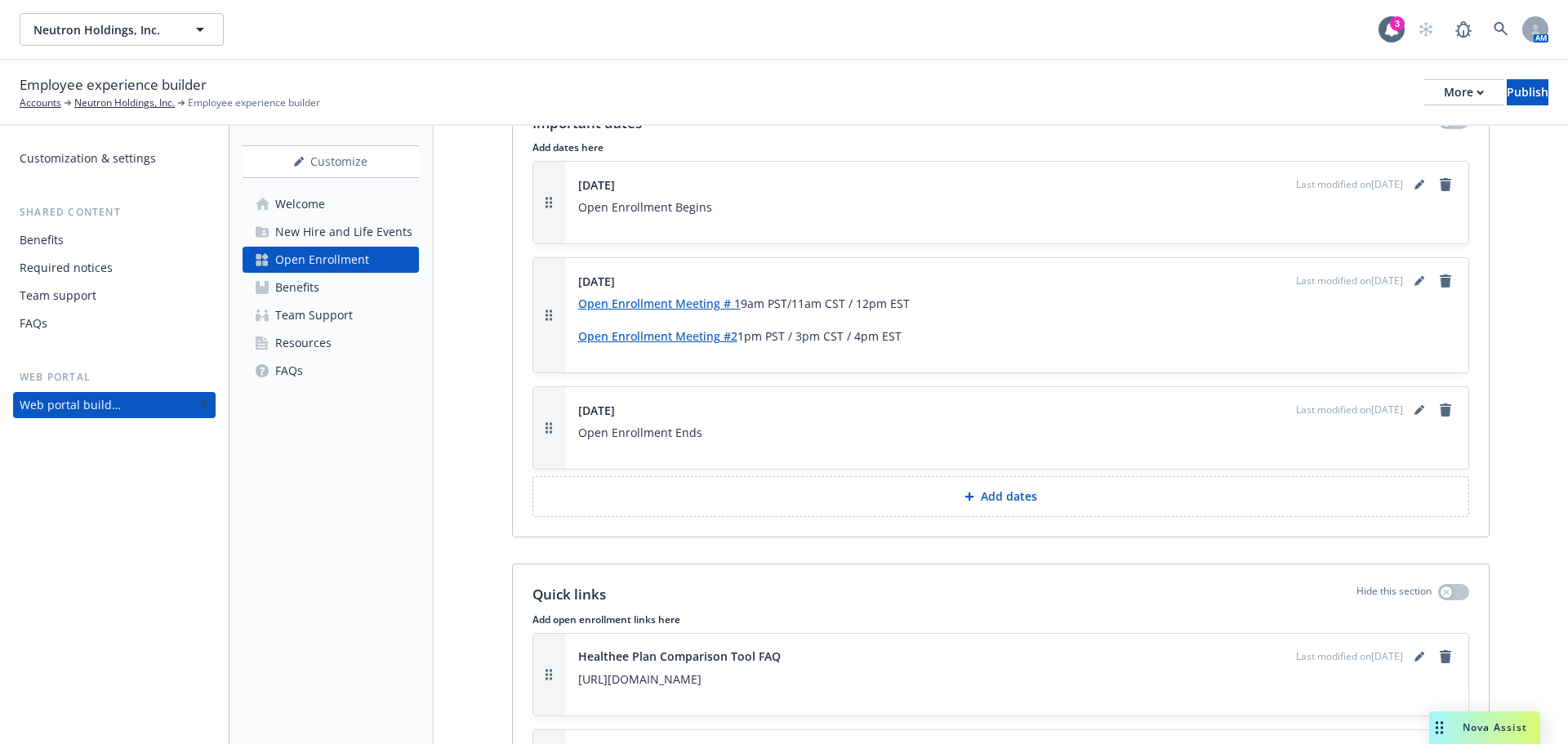
scroll to position [2368, 0]
click at [1415, 180] on icon "editPencil" at bounding box center [1418, 184] width 8 height 8
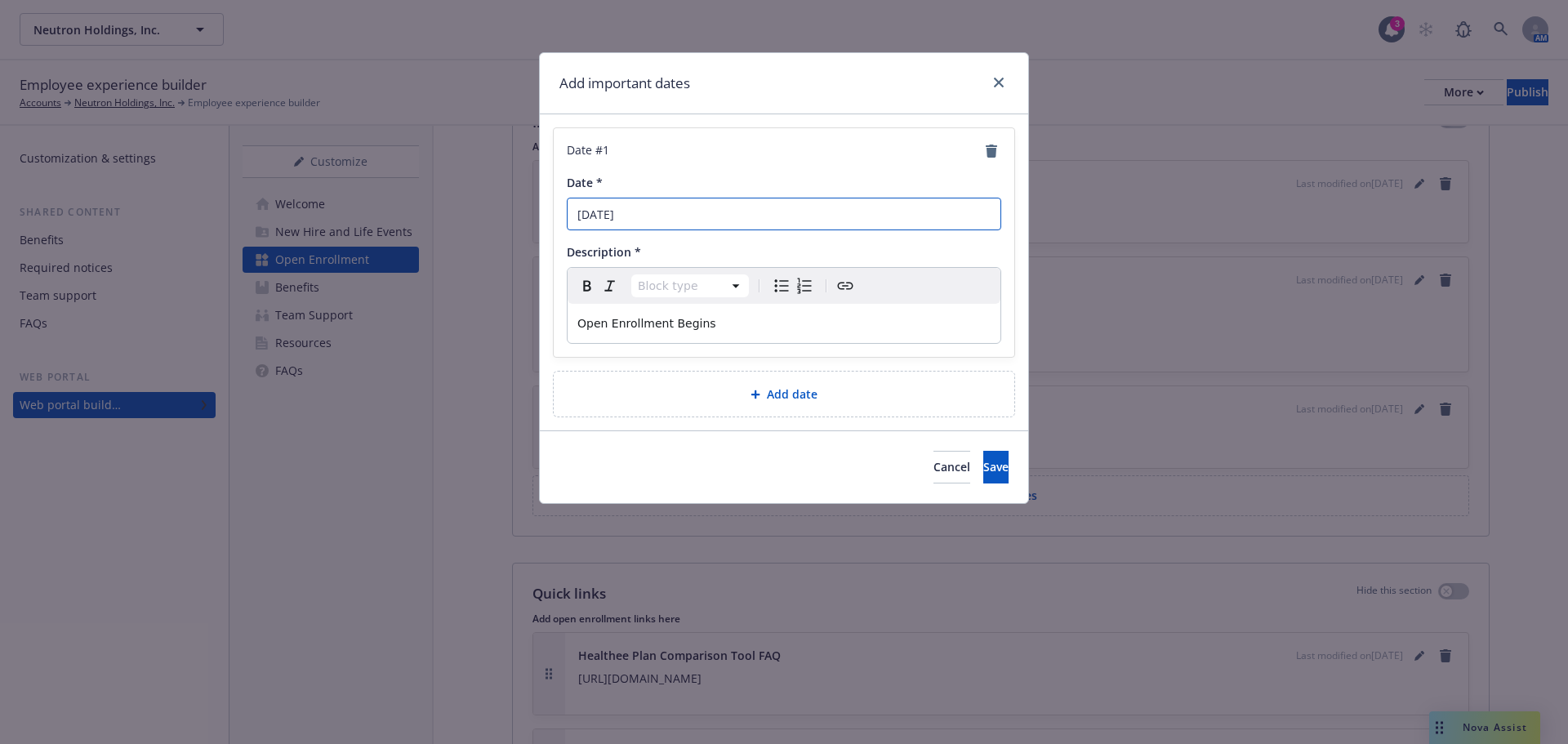
click at [683, 218] on input "[DATE]" at bounding box center [784, 213] width 435 height 33
type input "[DATE]"
click at [984, 469] on span "Save" at bounding box center [996, 466] width 25 height 16
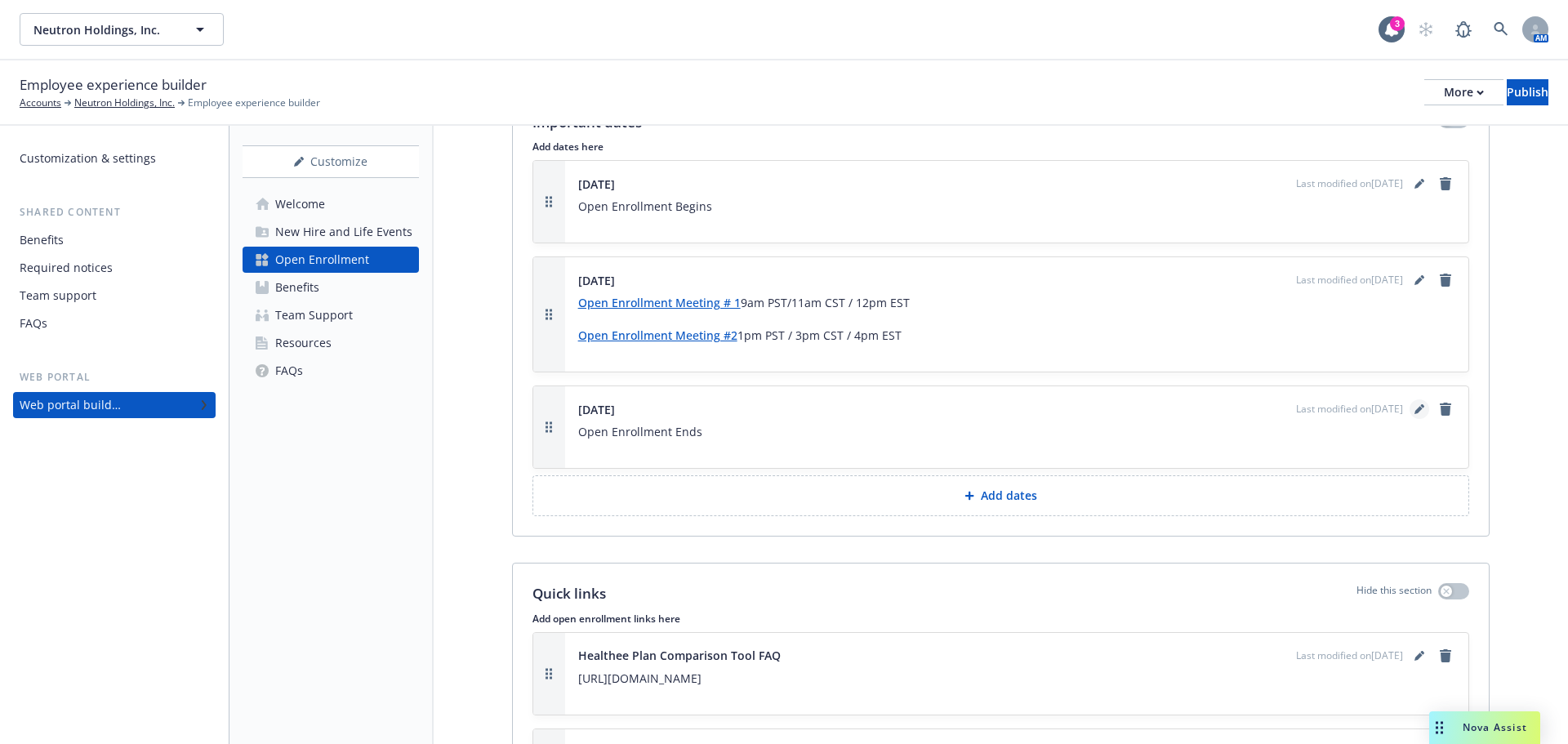
click at [1415, 404] on icon "editPencil" at bounding box center [1419, 408] width 9 height 9
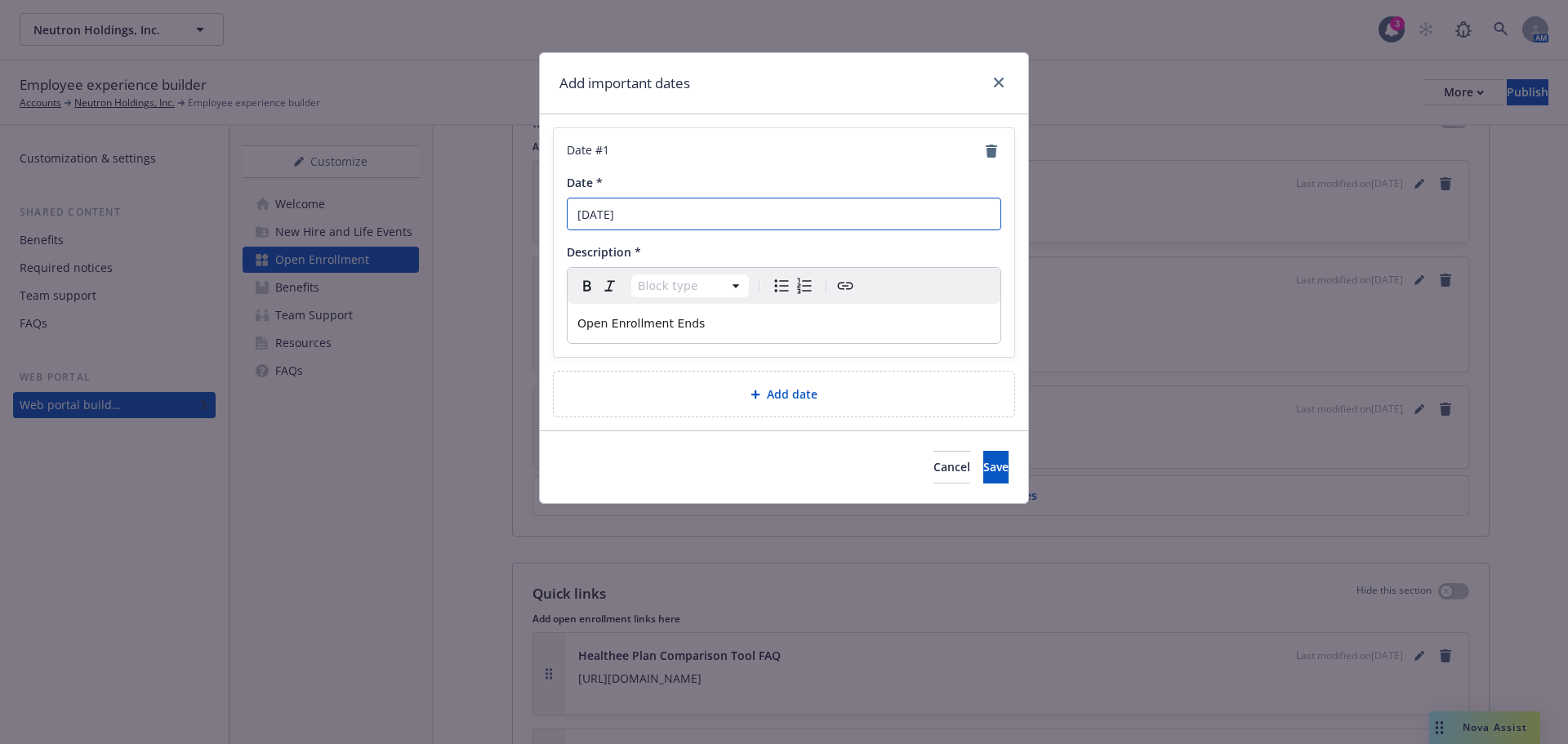
drag, startPoint x: 594, startPoint y: 214, endPoint x: 539, endPoint y: 227, distance: 56.5
click at [534, 218] on div "Add important dates Date # 1 Date * [DATE] Description * Block type Paragraph H…" at bounding box center [784, 372] width 1568 height 744
click at [705, 211] on input "[DATE]" at bounding box center [784, 213] width 435 height 33
type input "[DATE]"
click at [984, 467] on span "Save" at bounding box center [996, 466] width 25 height 16
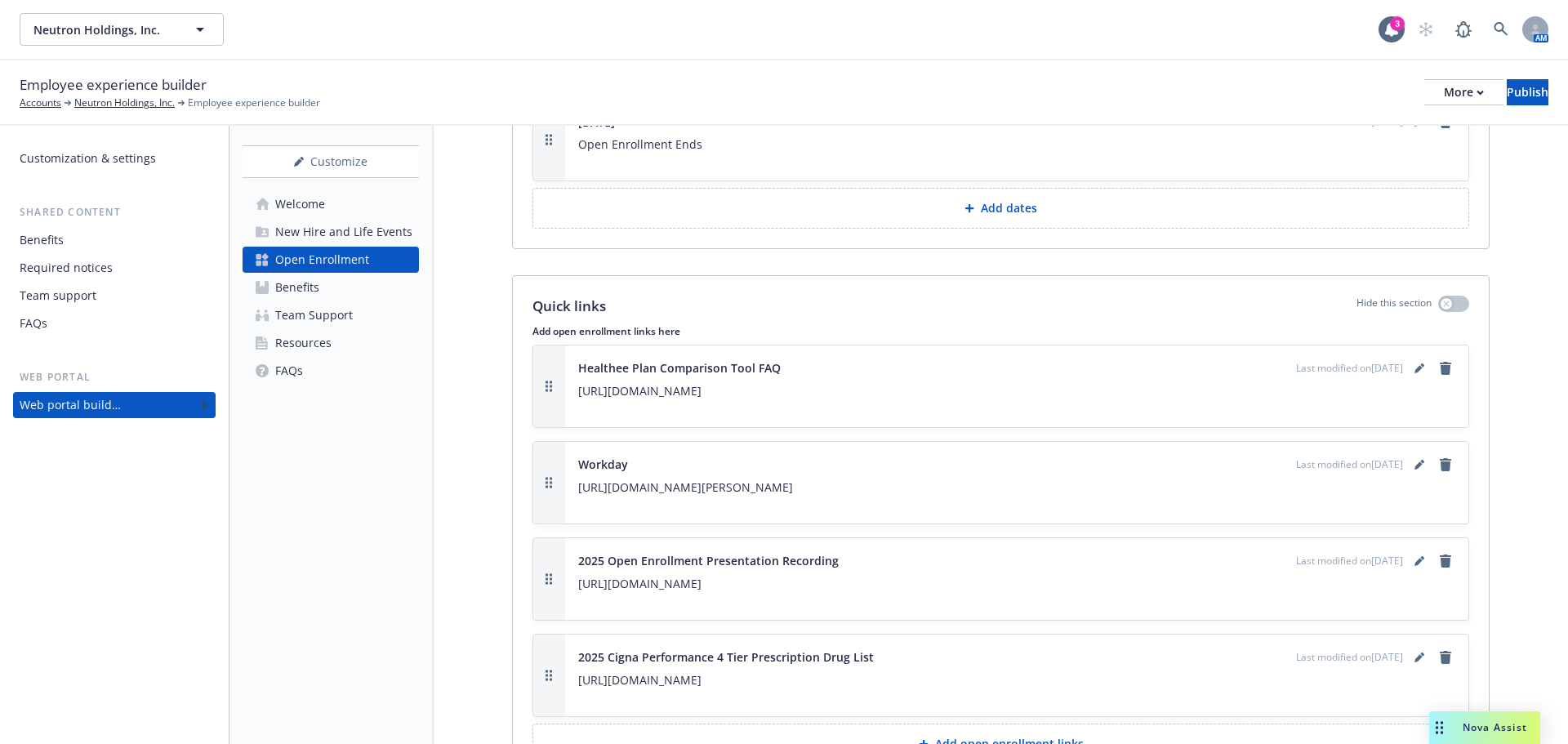
scroll to position [2694, 0]
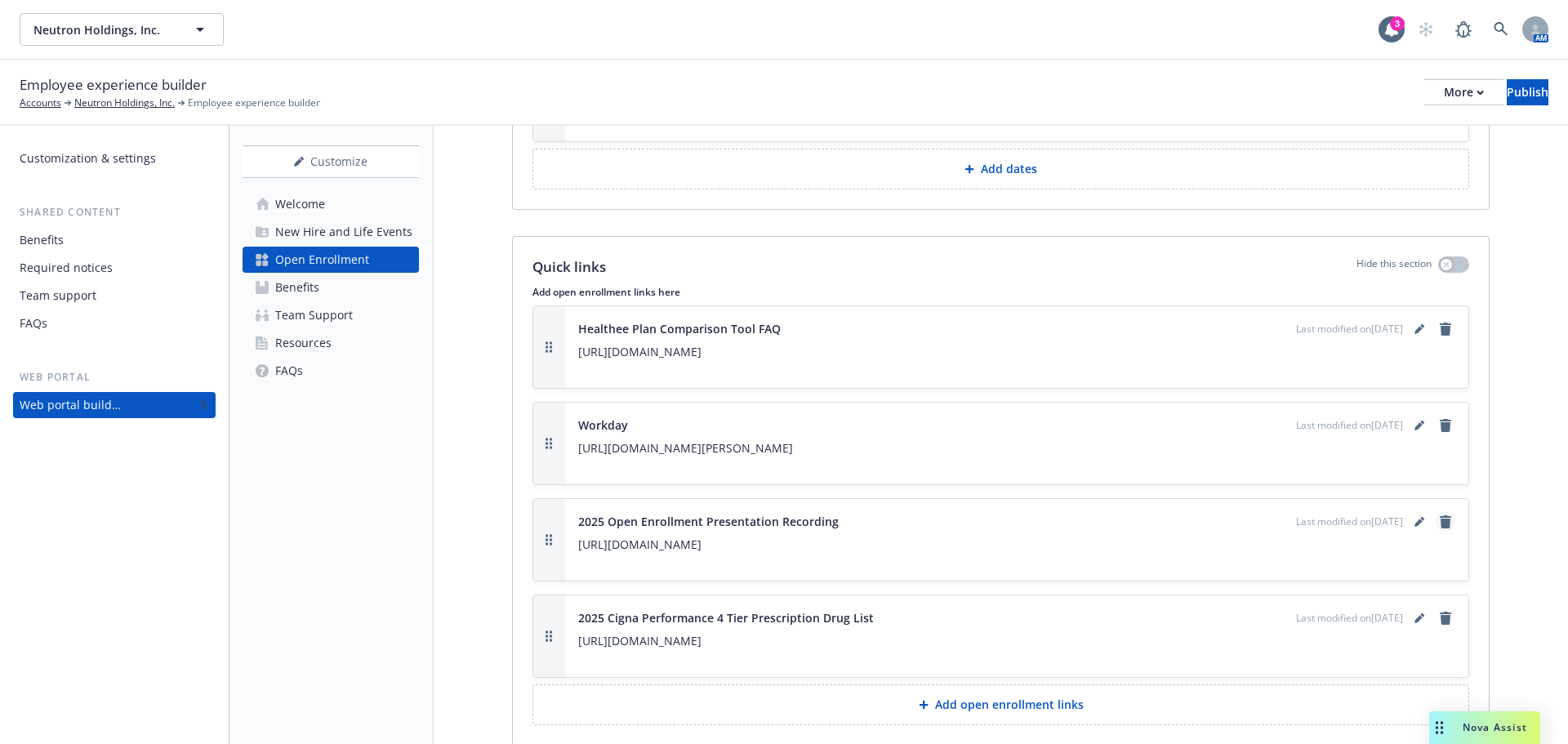
click at [1440, 515] on icon "remove" at bounding box center [1446, 522] width 11 height 13
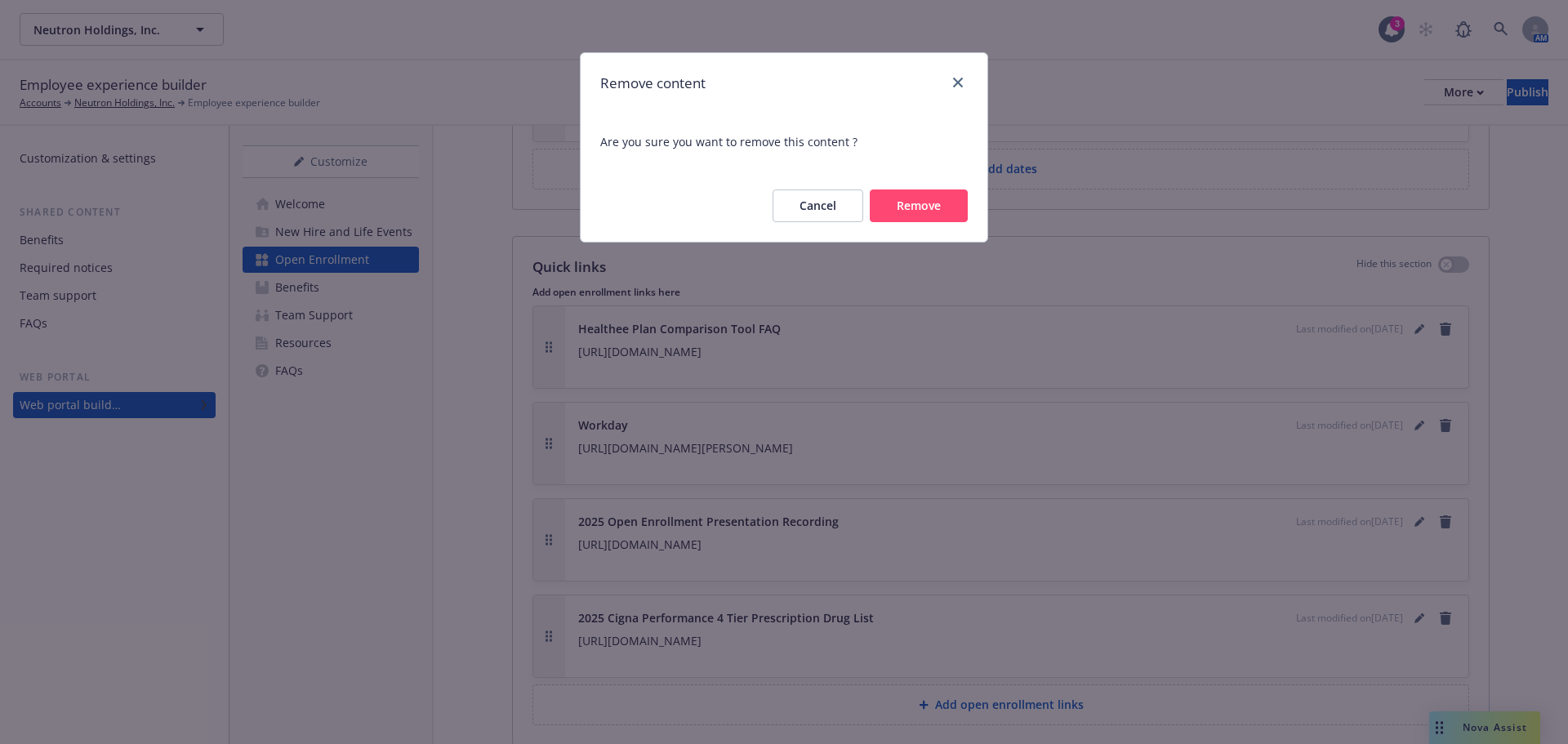
click at [908, 203] on button "Remove" at bounding box center [918, 206] width 98 height 33
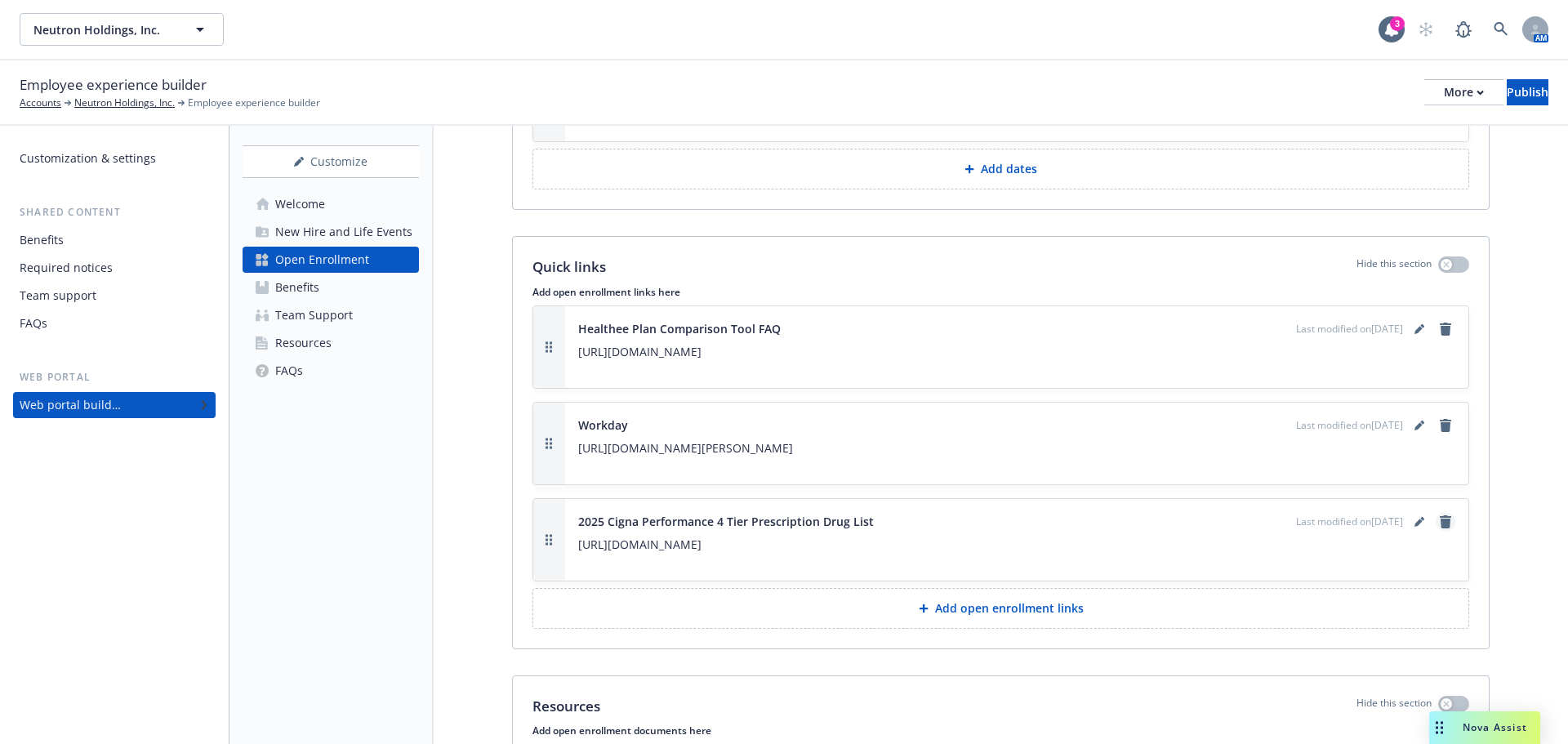
click at [1435, 512] on link "remove" at bounding box center [1445, 522] width 20 height 20
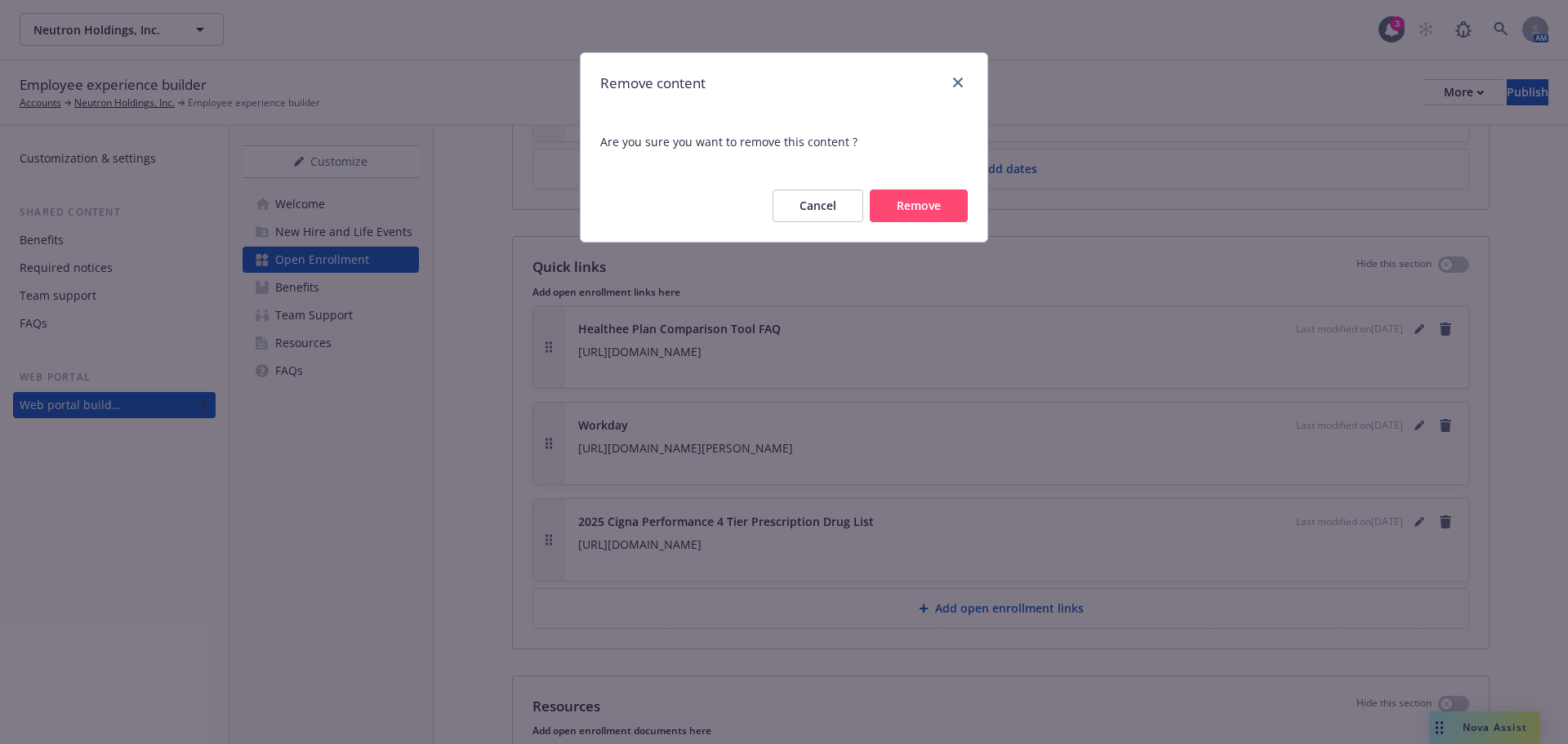
click at [899, 212] on button "Remove" at bounding box center [918, 206] width 98 height 33
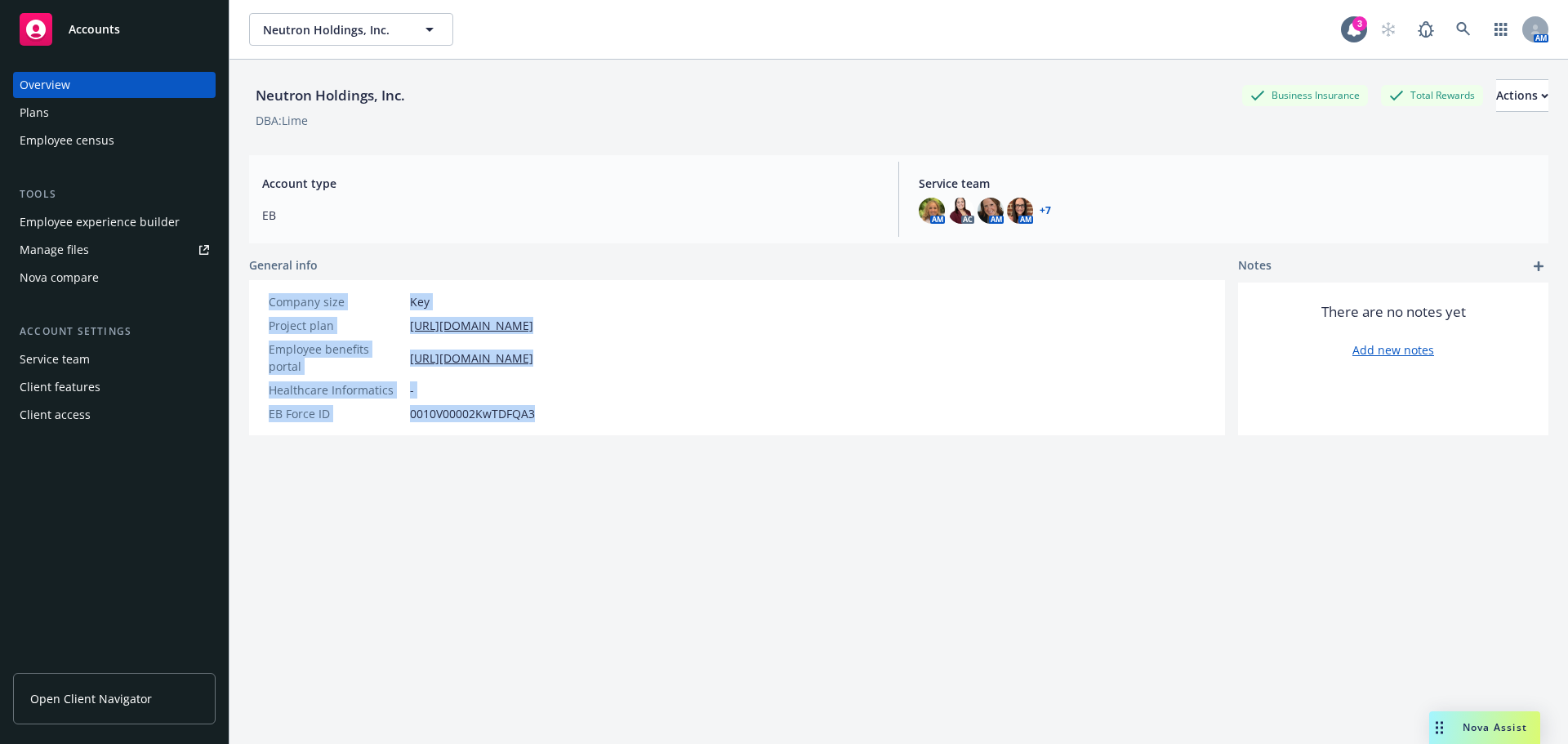
drag, startPoint x: 567, startPoint y: 399, endPoint x: 257, endPoint y: 293, distance: 327.6
click at [257, 293] on div "Company size Key Project plan https://docs.google.com/spreadsheets/d/1zXlDpipvC…" at bounding box center [401, 358] width 306 height 155
click at [446, 539] on div "Neutron Holdings, Inc. Business Insurance Total Rewards Actions DBA: Lime Accou…" at bounding box center [899, 422] width 1300 height 724
drag, startPoint x: 582, startPoint y: 406, endPoint x: 260, endPoint y: 301, distance: 338.7
click at [260, 301] on div "Company size Key Project plan https://docs.google.com/spreadsheets/d/1zXlDpipvC…" at bounding box center [401, 358] width 306 height 155
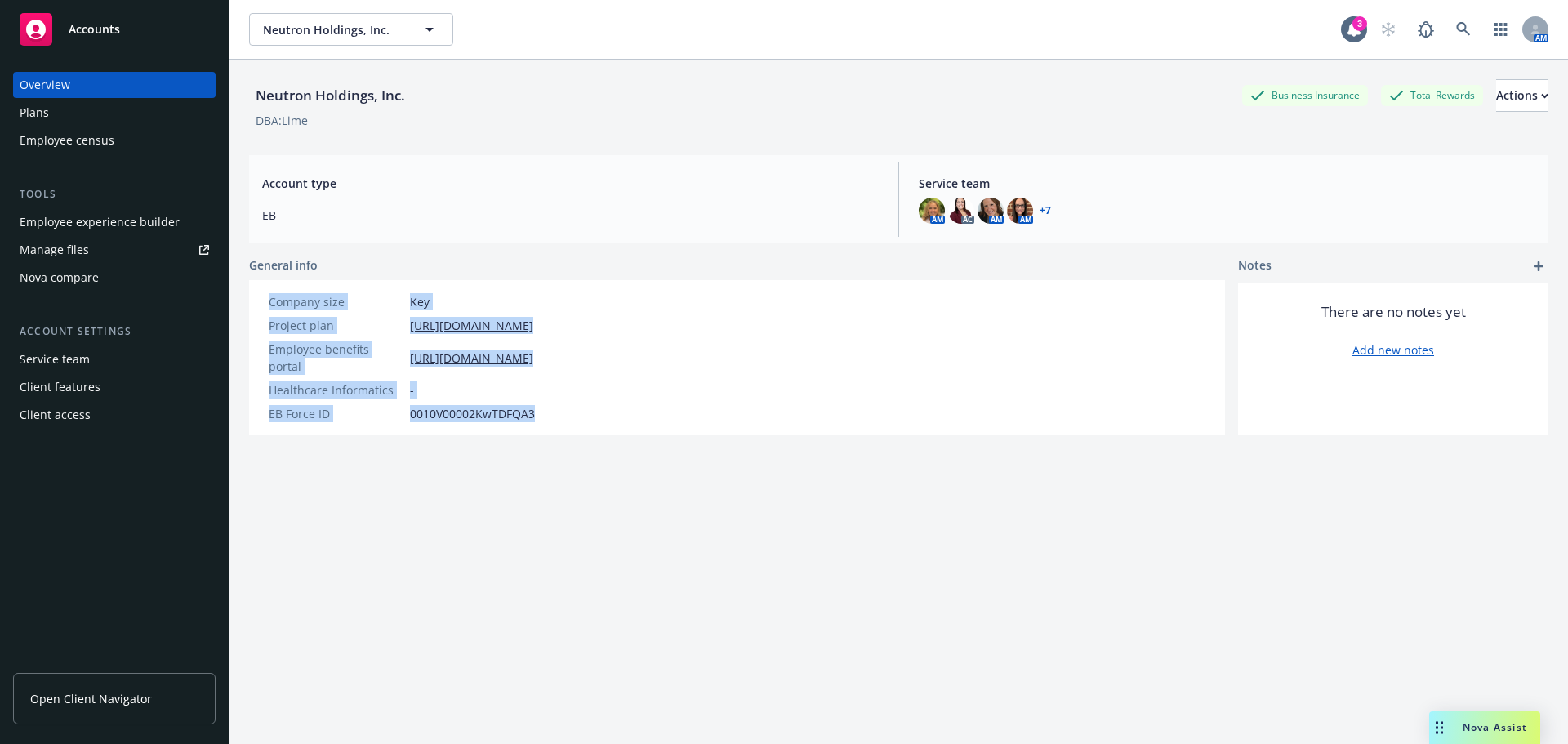
click at [396, 436] on div "Neutron Holdings, Inc. Business Insurance Total Rewards Actions DBA: Lime Accou…" at bounding box center [899, 422] width 1300 height 724
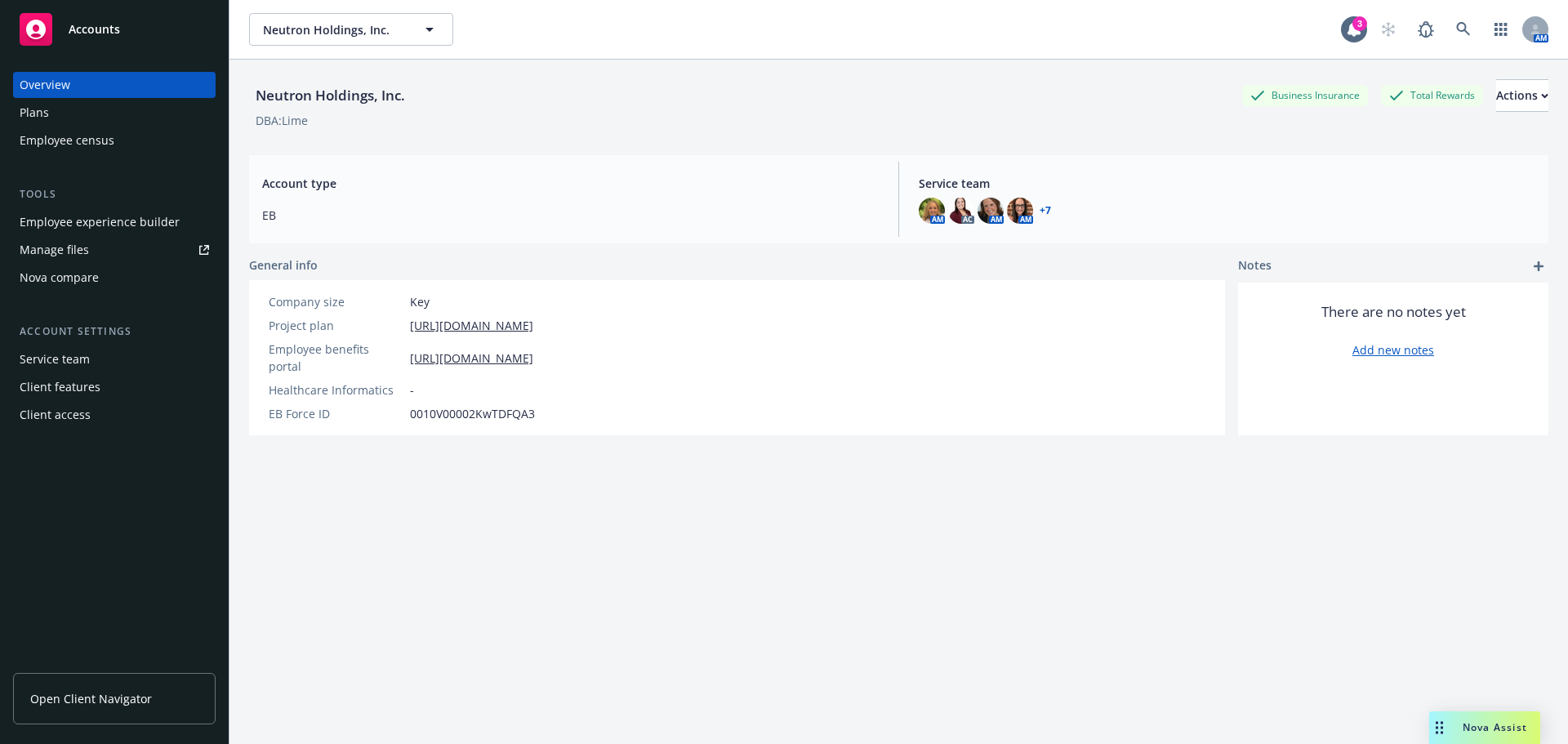
click at [53, 708] on link "Open Client Navigator" at bounding box center [114, 698] width 203 height 51
